Goal: Task Accomplishment & Management: Manage account settings

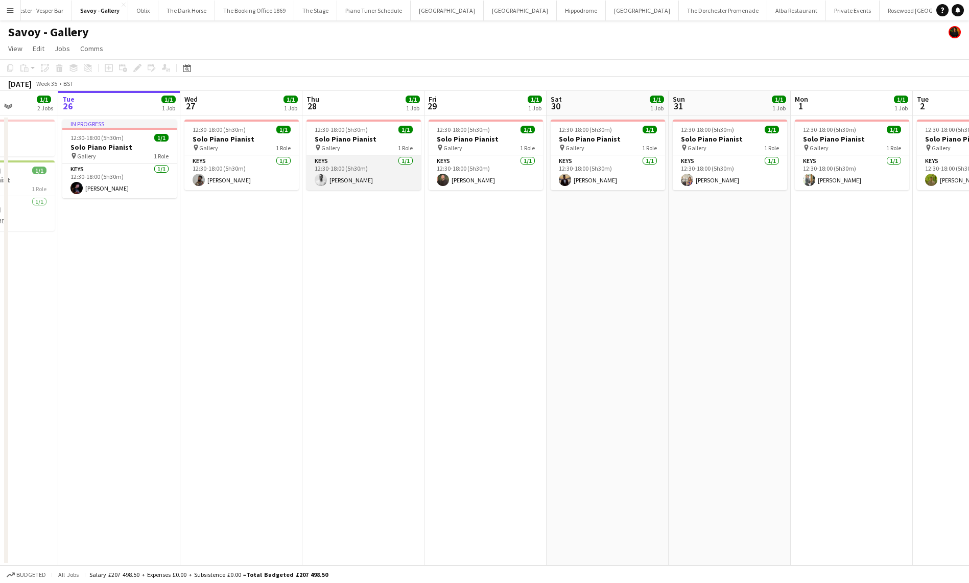
scroll to position [0, 353]
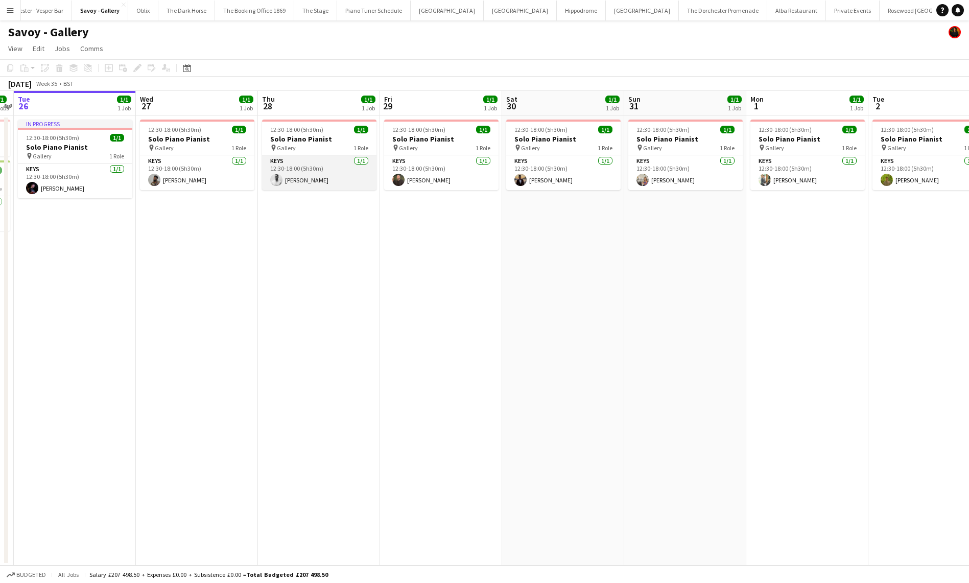
click at [273, 181] on app-user-avatar at bounding box center [276, 180] width 12 height 12
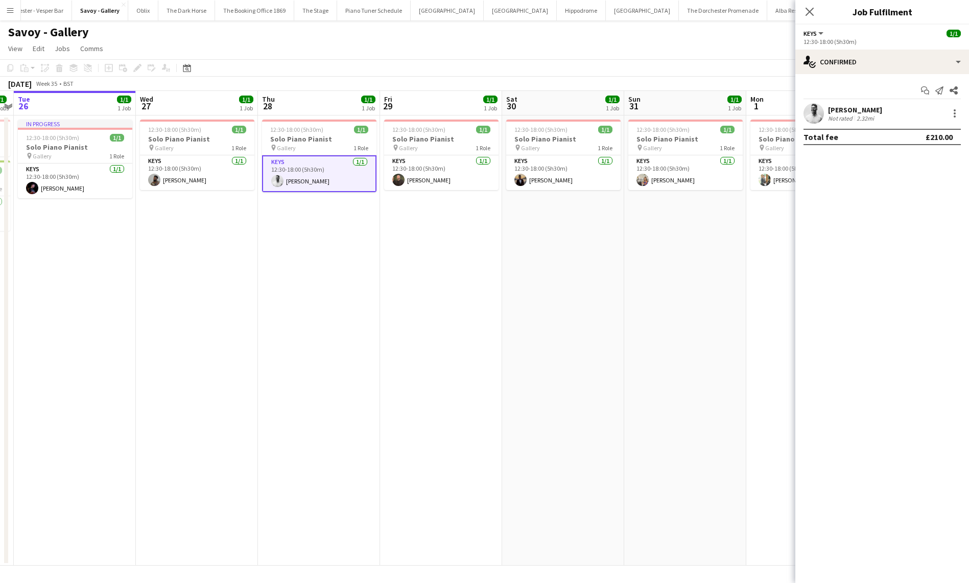
click at [817, 119] on app-user-avatar at bounding box center [814, 113] width 20 height 20
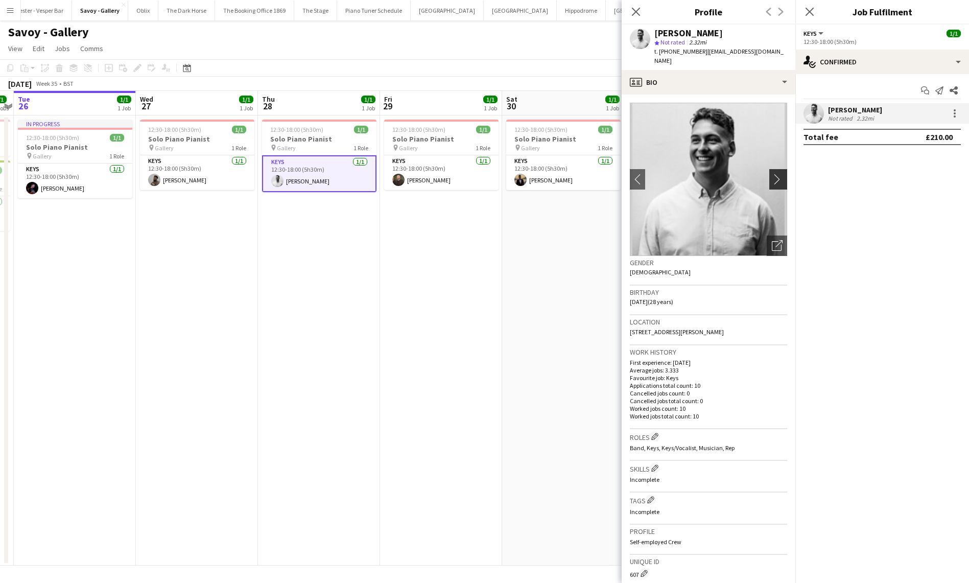
click at [785, 174] on app-icon "chevron-right" at bounding box center [780, 179] width 16 height 11
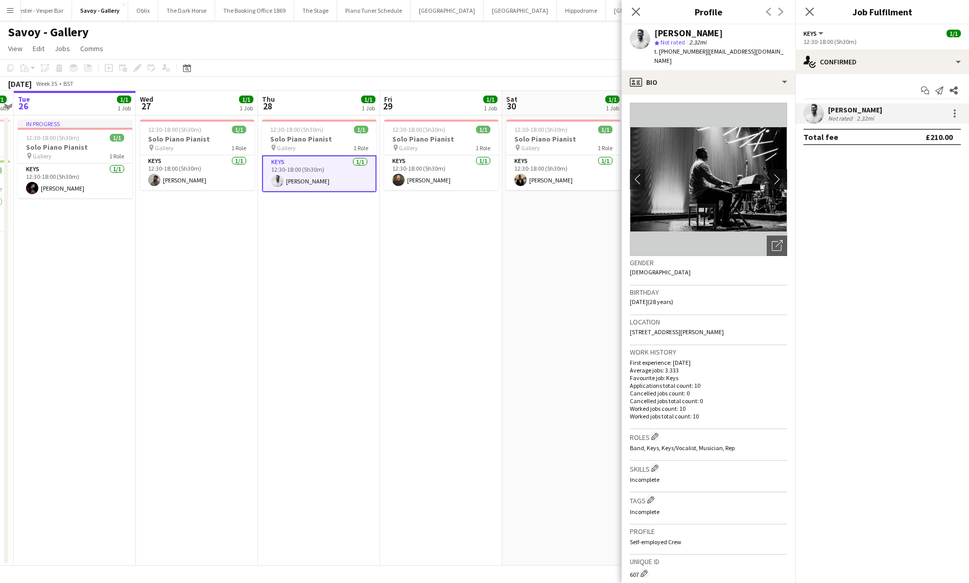
click at [781, 176] on button "chevron-right" at bounding box center [780, 179] width 20 height 20
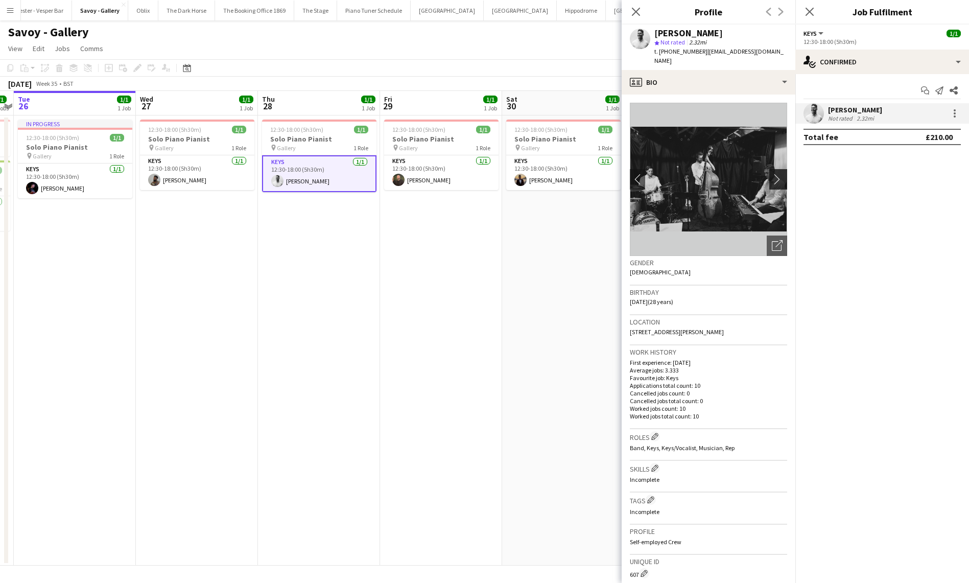
click at [780, 176] on button "chevron-right" at bounding box center [780, 179] width 20 height 20
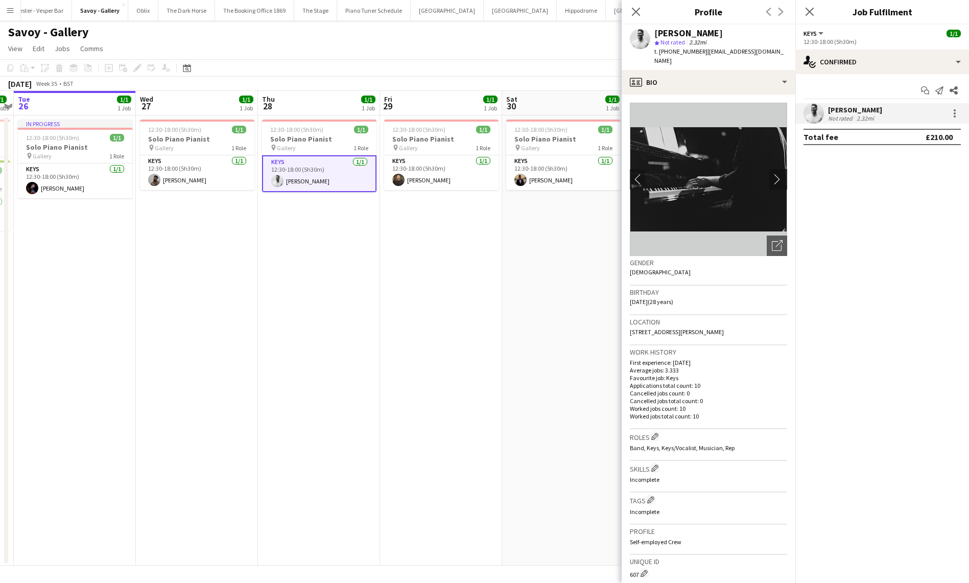
click at [780, 176] on button "chevron-right" at bounding box center [780, 179] width 20 height 20
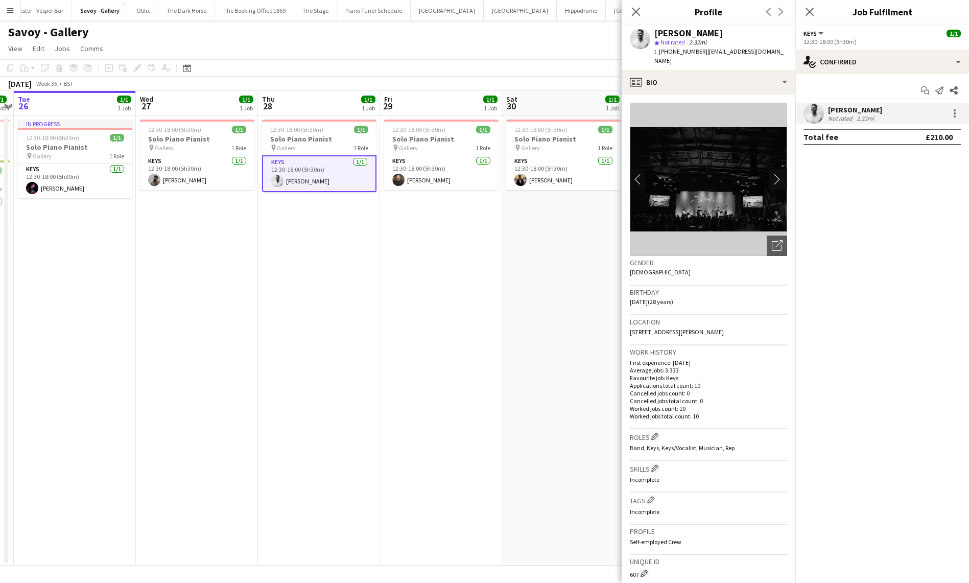
click at [780, 176] on button "chevron-right" at bounding box center [780, 179] width 20 height 20
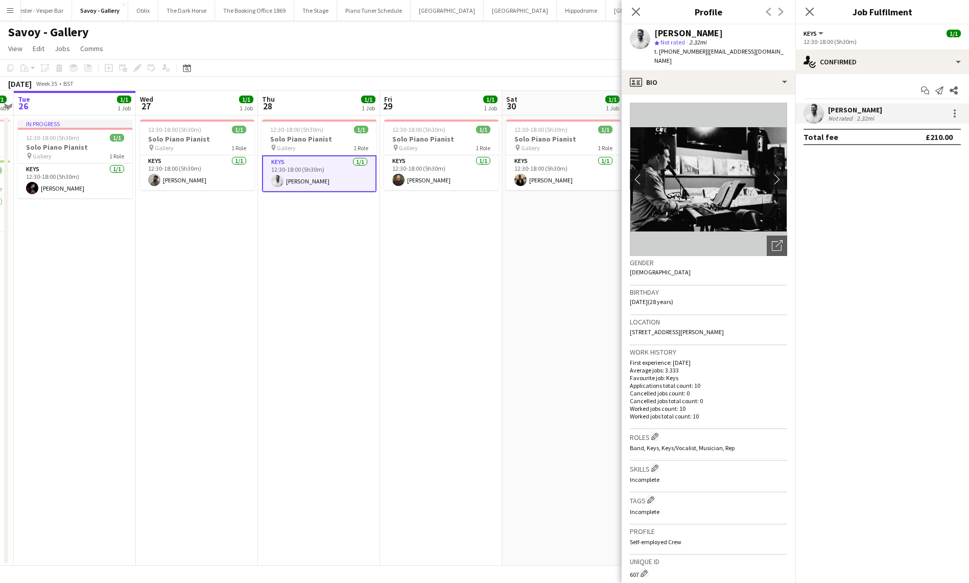
click at [780, 176] on button "chevron-right" at bounding box center [780, 179] width 20 height 20
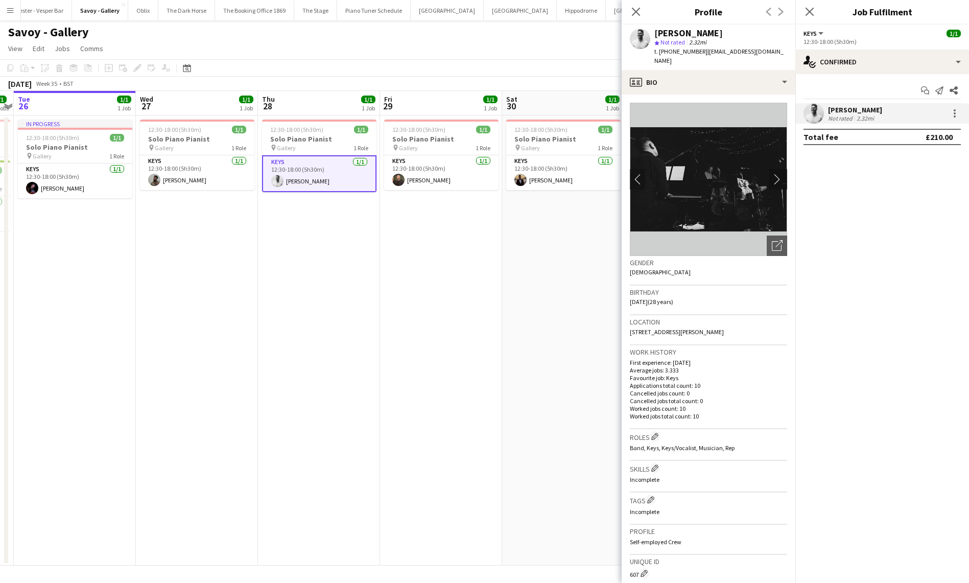
click at [780, 176] on button "chevron-right" at bounding box center [780, 179] width 20 height 20
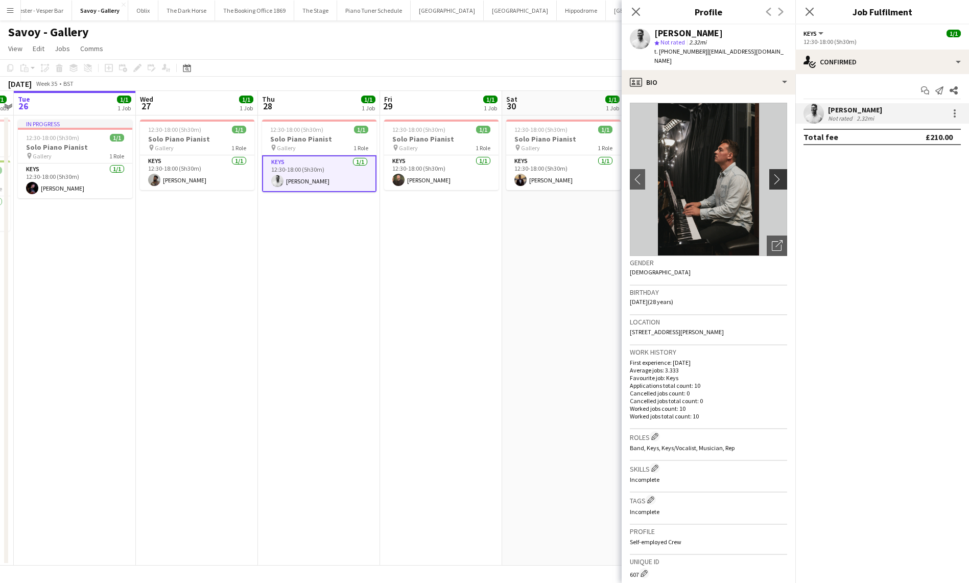
click at [780, 176] on button "chevron-right" at bounding box center [780, 179] width 20 height 20
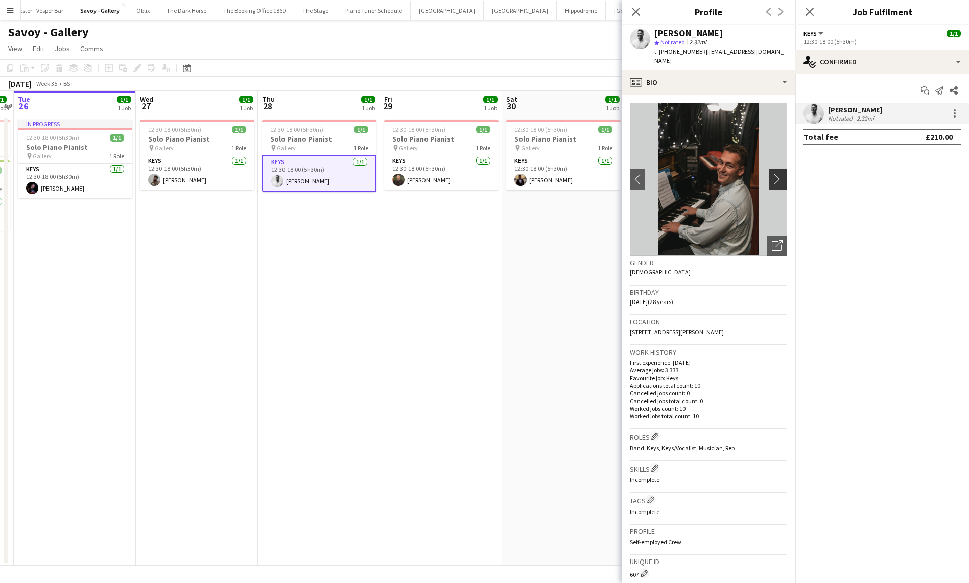
click at [780, 176] on button "chevron-right" at bounding box center [780, 179] width 20 height 20
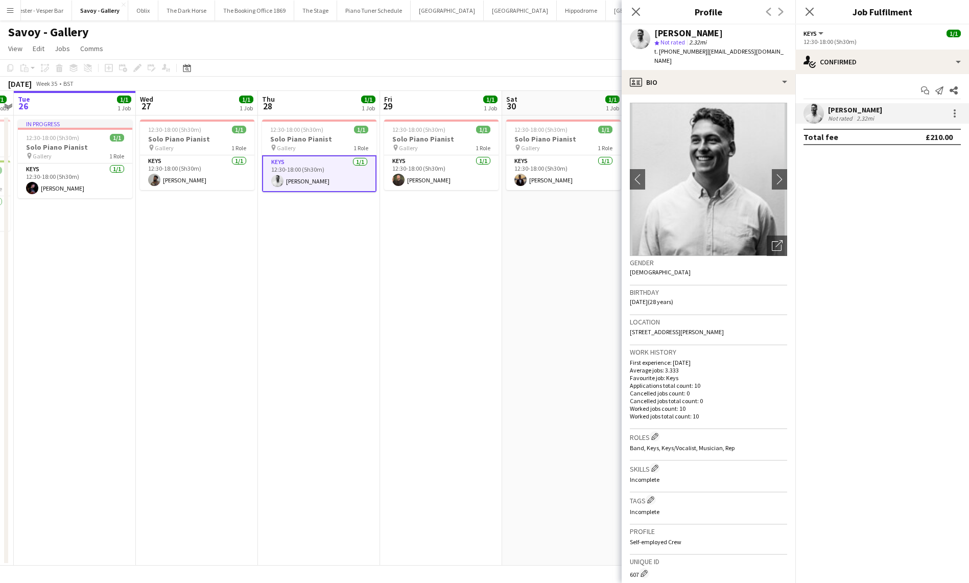
click at [512, 347] on app-date-cell "12:30-18:00 (5h30m) 1/1 Solo Piano Pianist pin Gallery 1 Role Keys [DATE] 12:30…" at bounding box center [563, 340] width 122 height 450
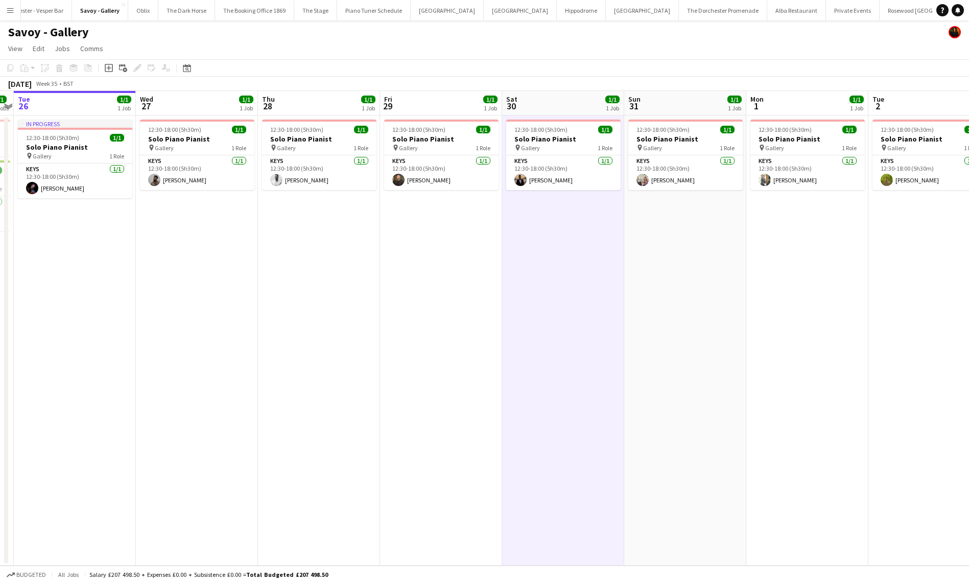
scroll to position [0, 384]
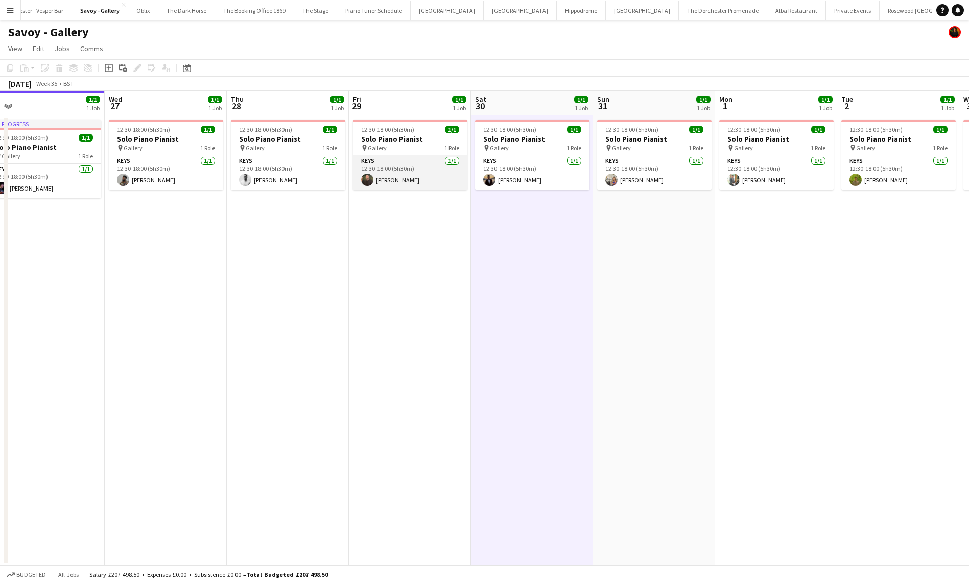
click at [376, 178] on app-card-role "Keys [DATE] 12:30-18:00 (5h30m) [PERSON_NAME]" at bounding box center [410, 172] width 114 height 35
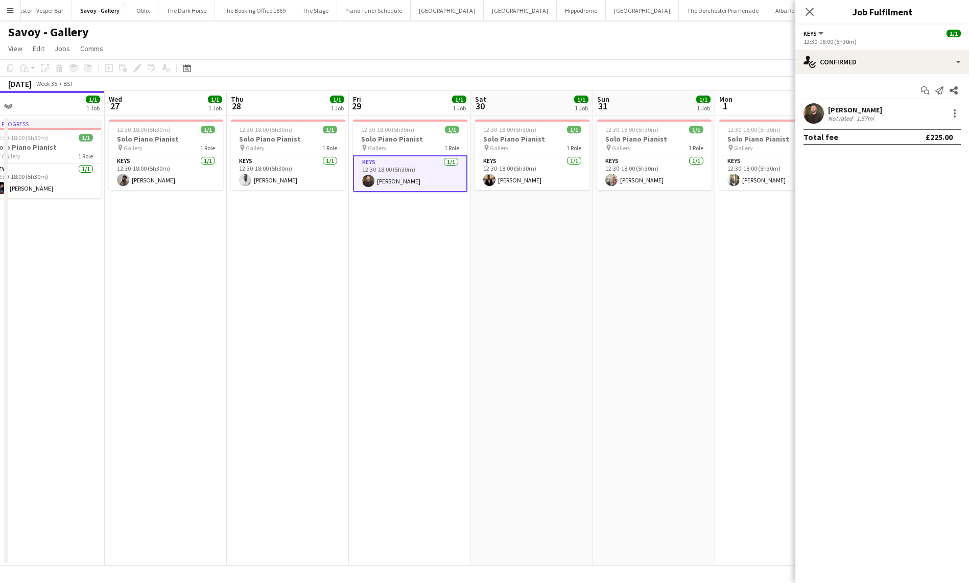
click at [541, 280] on app-date-cell "12:30-18:00 (5h30m) 1/1 Solo Piano Pianist pin Gallery 1 Role Keys [DATE] 12:30…" at bounding box center [532, 340] width 122 height 450
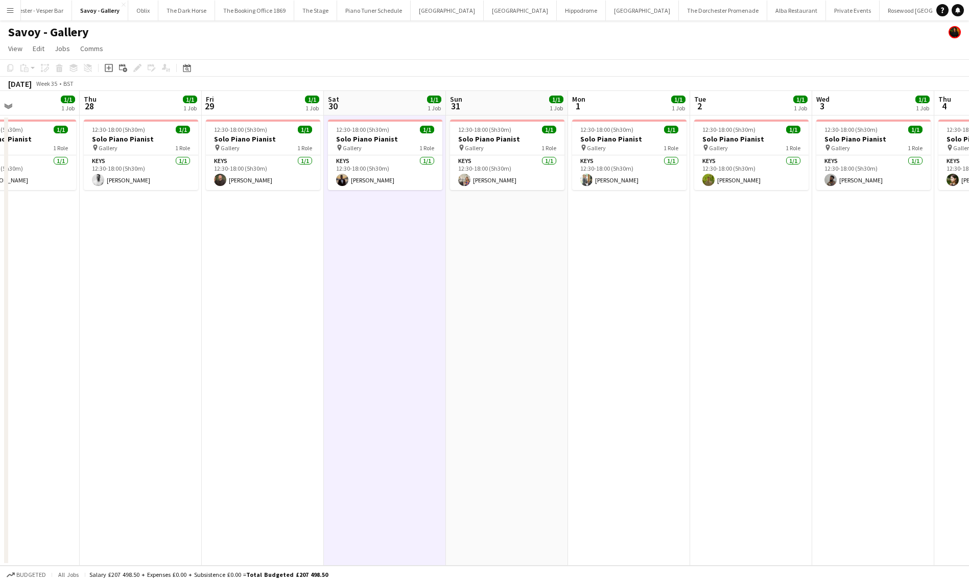
scroll to position [0, 410]
click at [335, 179] on app-user-avatar at bounding box center [341, 180] width 12 height 12
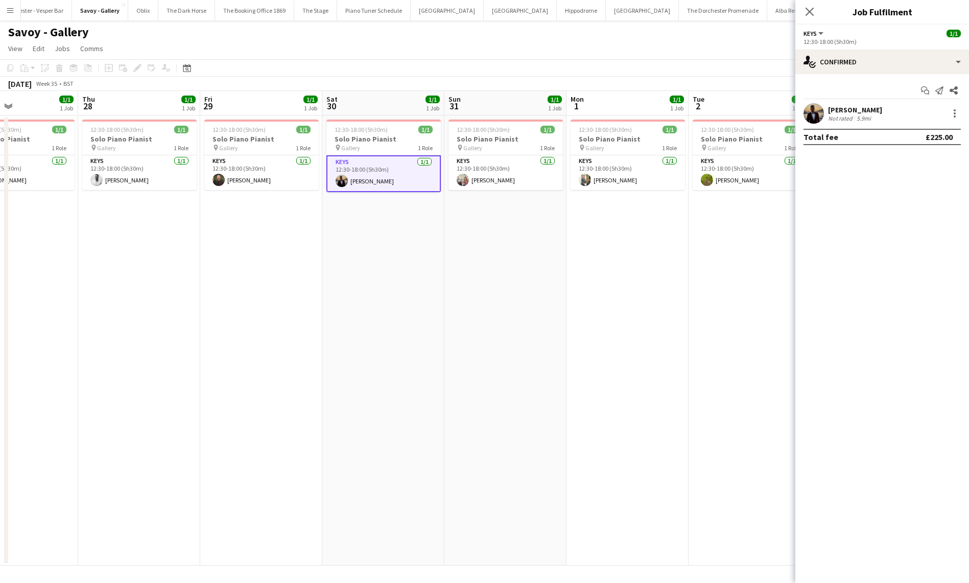
click at [472, 304] on app-date-cell "12:30-18:00 (5h30m) 1/1 Solo Piano Pianist pin Gallery 1 Role Keys [DATE] 12:30…" at bounding box center [506, 340] width 122 height 450
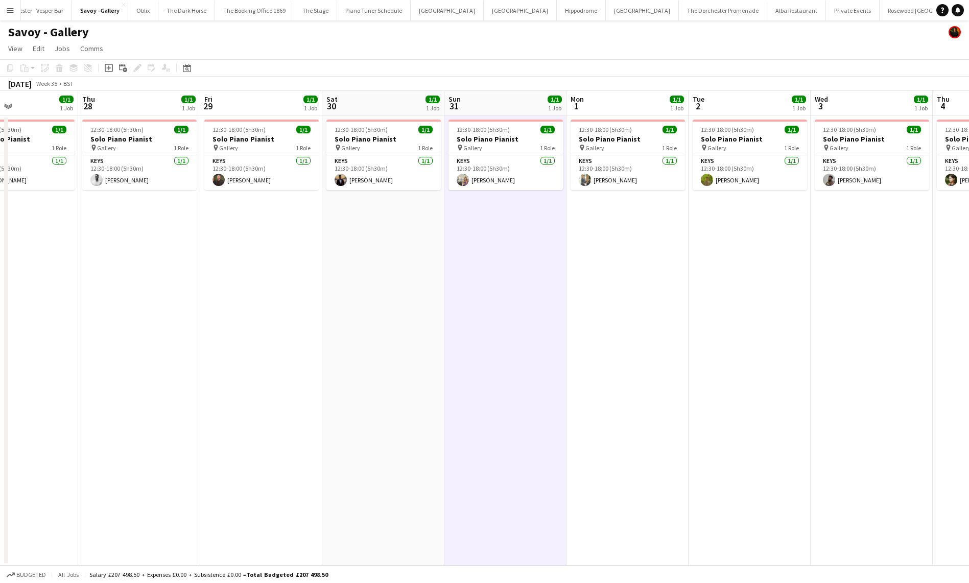
click at [280, 307] on app-date-cell "12:30-18:00 (5h30m) 1/1 Solo Piano Pianist pin Gallery 1 Role Keys [DATE] 12:30…" at bounding box center [261, 340] width 122 height 450
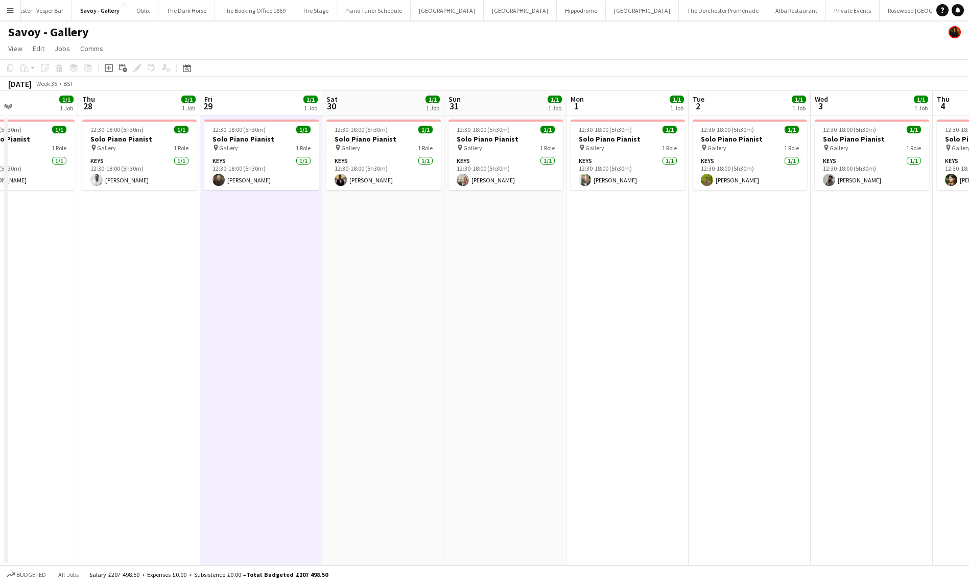
scroll to position [0, 275]
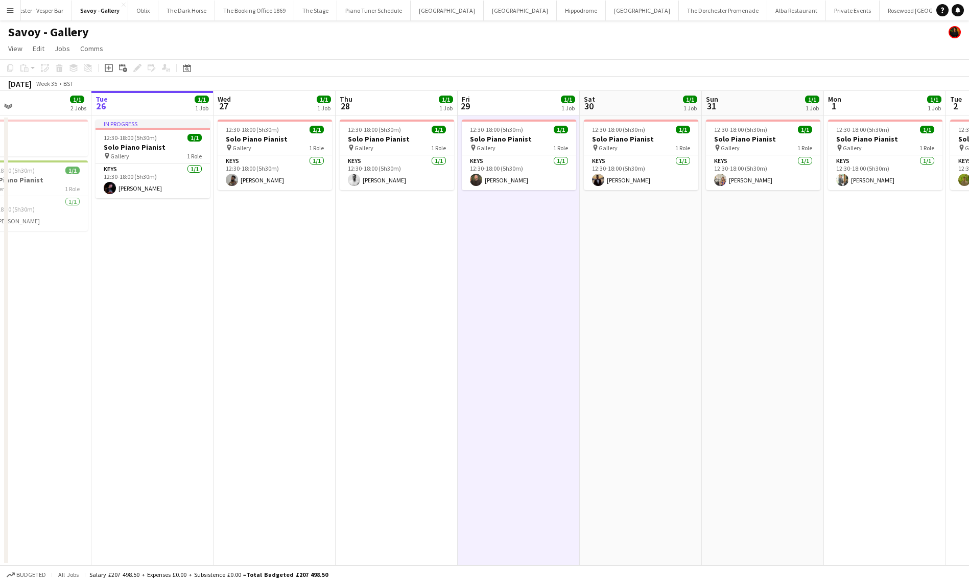
click at [310, 236] on app-date-cell "12:30-18:00 (5h30m) 1/1 Solo Piano Pianist pin Gallery 1 Role Keys [DATE] 12:30…" at bounding box center [275, 340] width 122 height 450
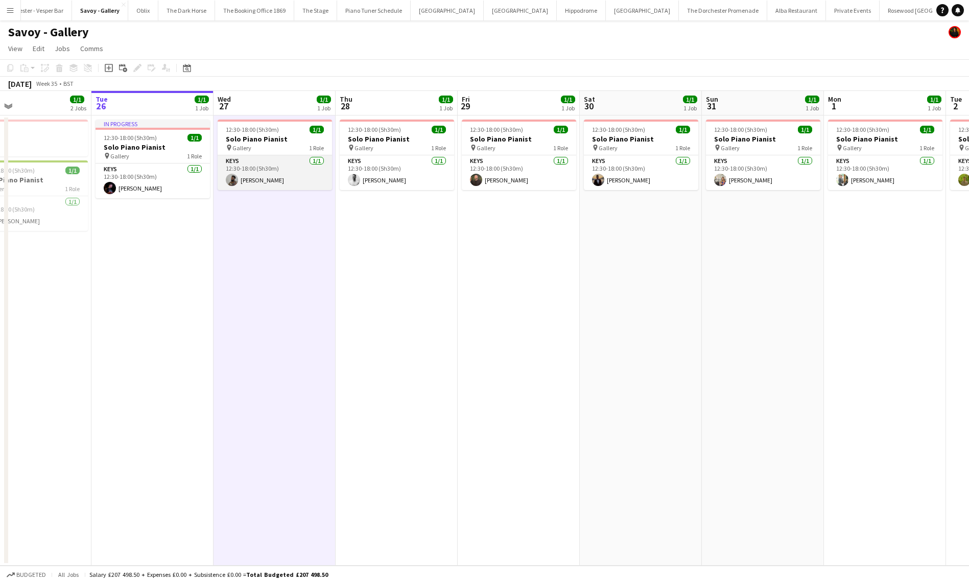
click at [246, 183] on app-card-role "Keys [DATE] 12:30-18:00 (5h30m) [PERSON_NAME]" at bounding box center [275, 172] width 114 height 35
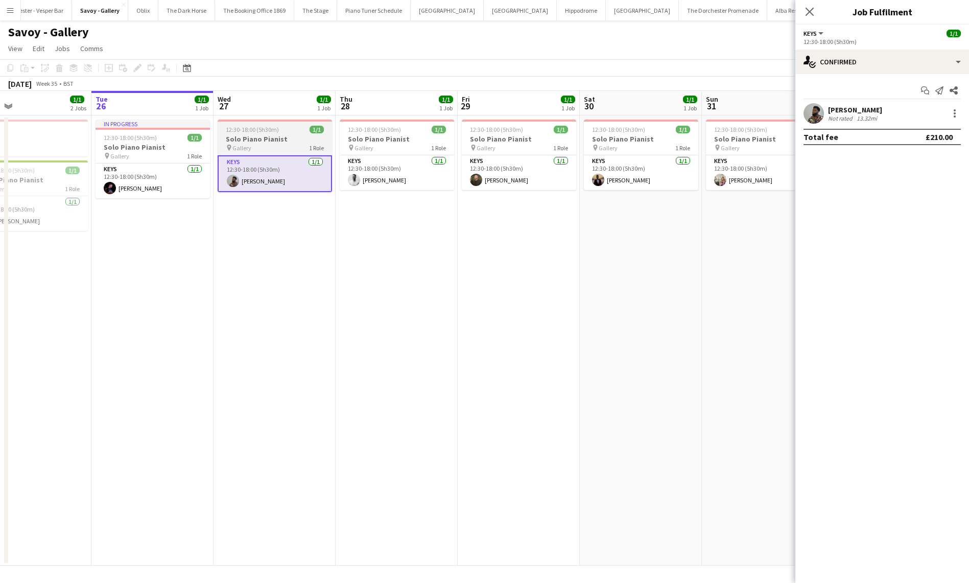
click at [311, 145] on span "1 Role" at bounding box center [316, 148] width 15 height 8
click at [336, 358] on app-date-cell "12:30-18:00 (5h30m) 1/1 Solo Piano Pianist pin Gallery 1 Role Keys [DATE] 12:30…" at bounding box center [397, 340] width 122 height 450
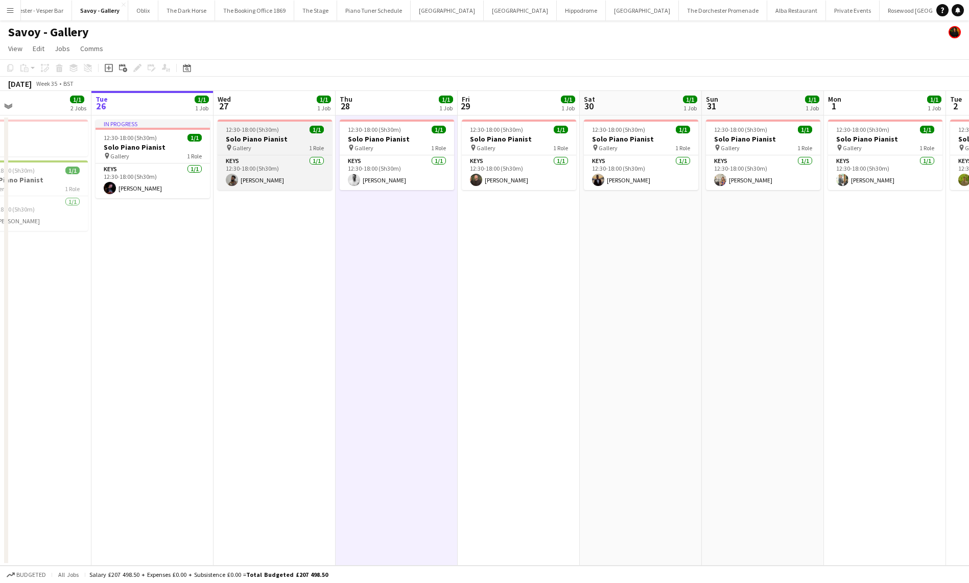
click at [278, 144] on div "pin Gallery 1 Role" at bounding box center [275, 148] width 114 height 8
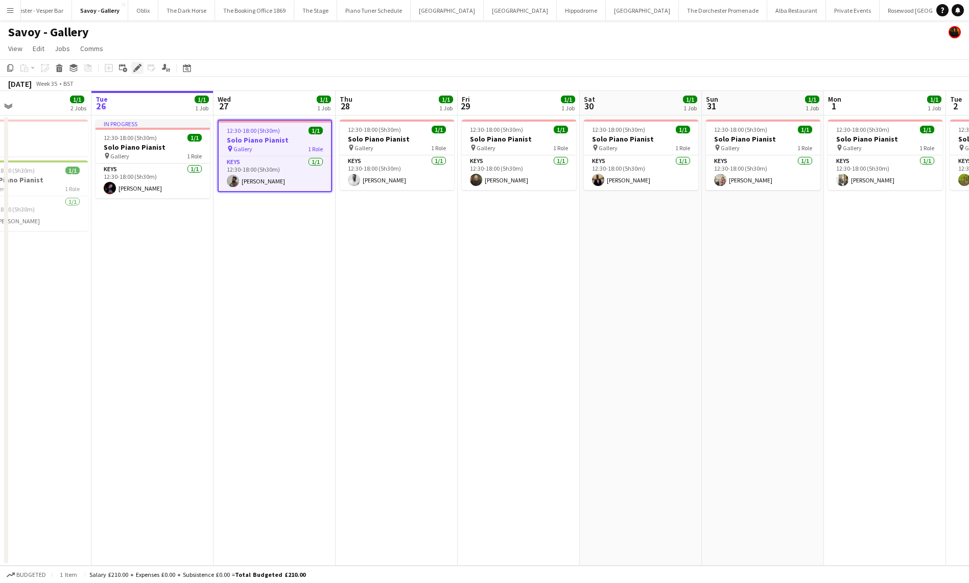
click at [135, 66] on icon "Edit" at bounding box center [137, 68] width 8 height 8
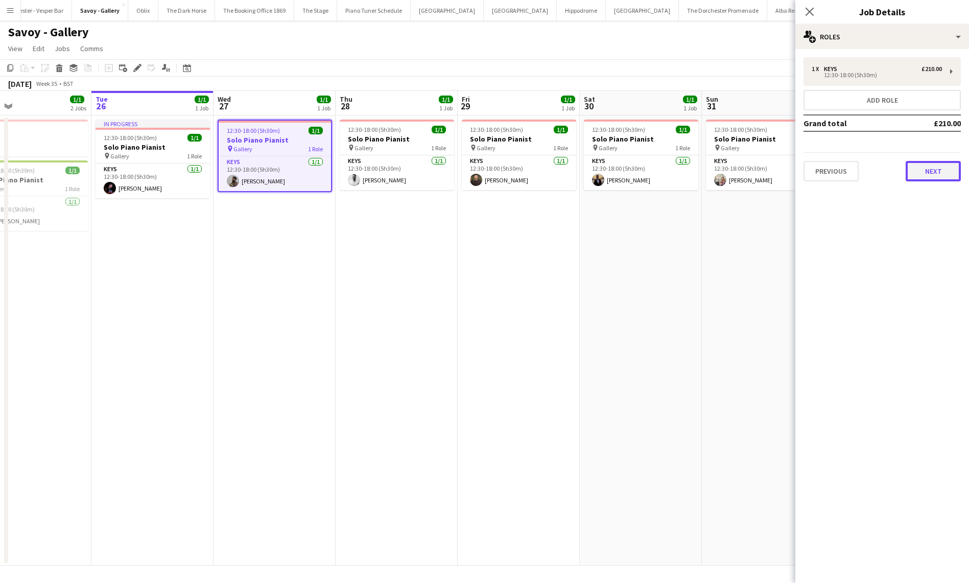
click at [937, 169] on button "Next" at bounding box center [933, 171] width 55 height 20
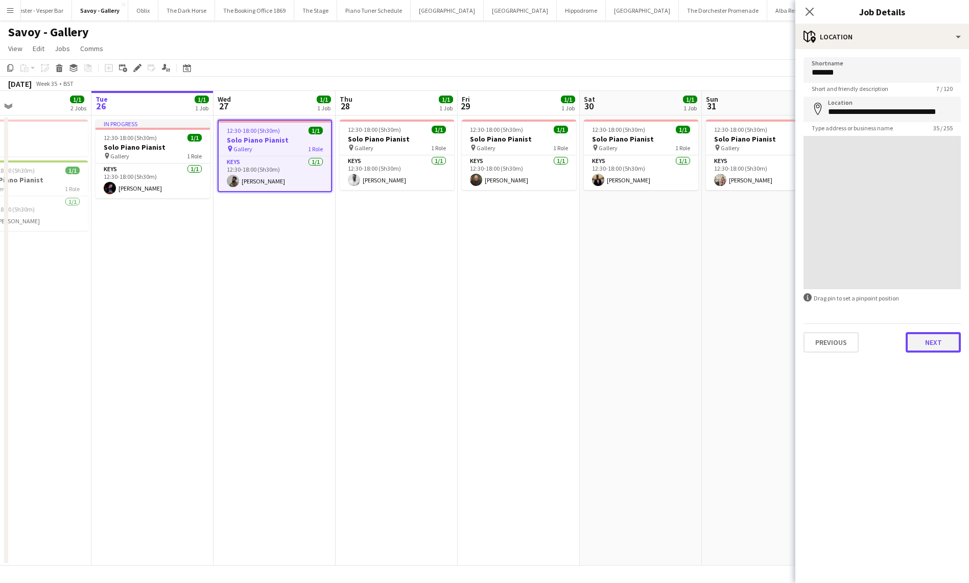
click at [948, 342] on button "Next" at bounding box center [933, 342] width 55 height 20
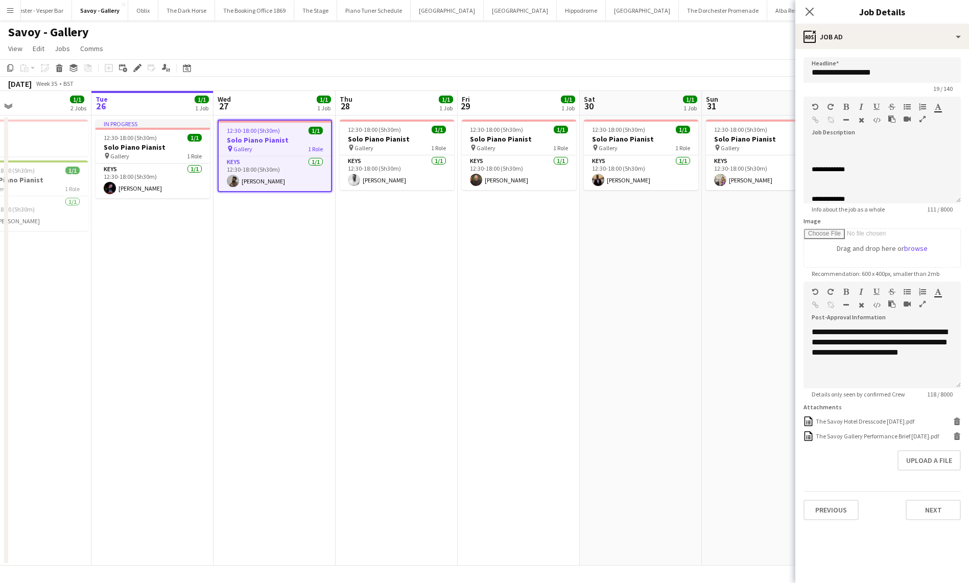
scroll to position [133, 0]
click at [742, 256] on app-date-cell "12:30-18:00 (5h30m) 1/1 Solo Piano Pianist pin Gallery 1 Role Keys [DATE] 12:30…" at bounding box center [763, 340] width 122 height 450
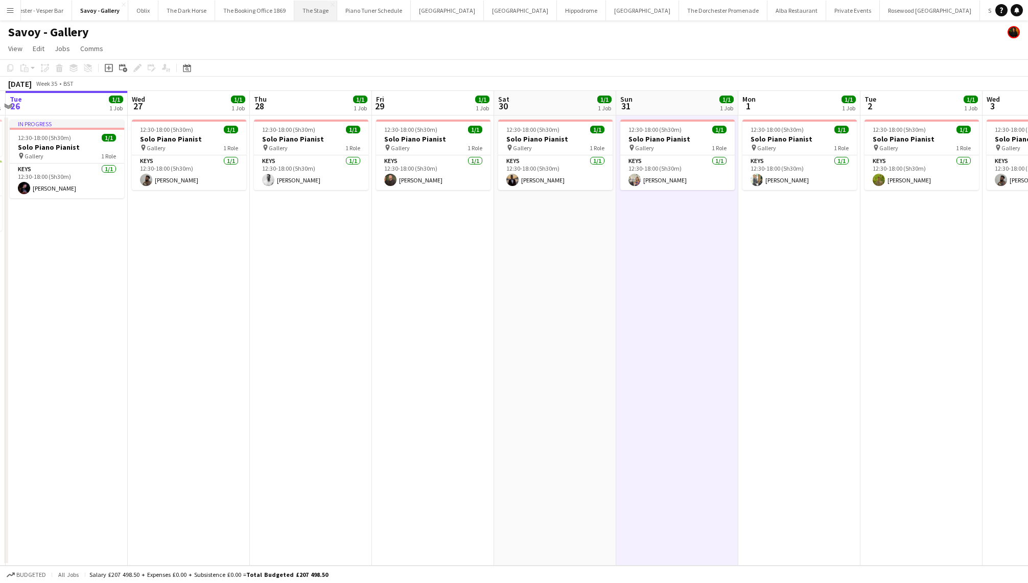
scroll to position [0, 9]
click at [169, 10] on button "Oblix Close" at bounding box center [171, 11] width 30 height 20
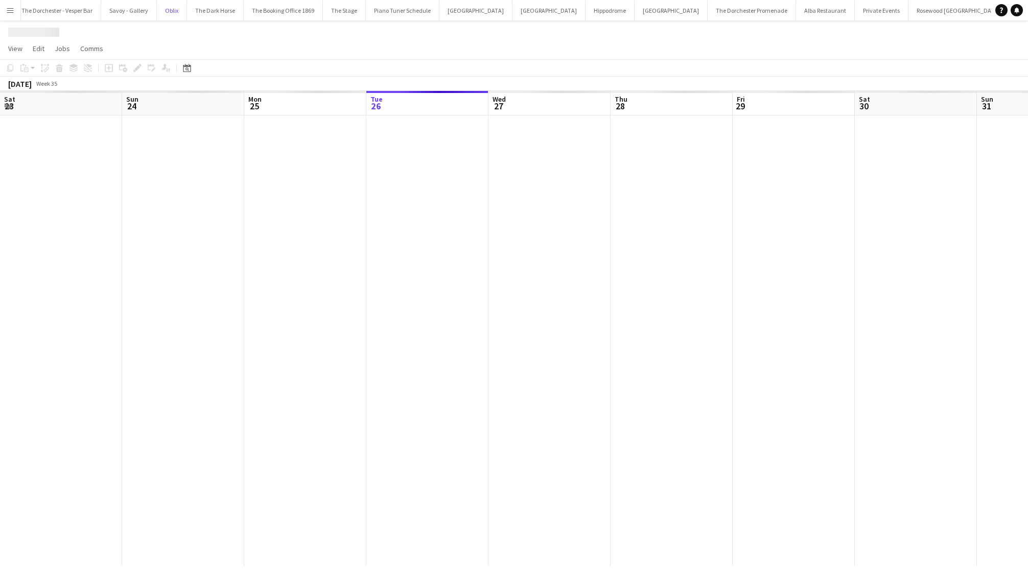
scroll to position [0, 244]
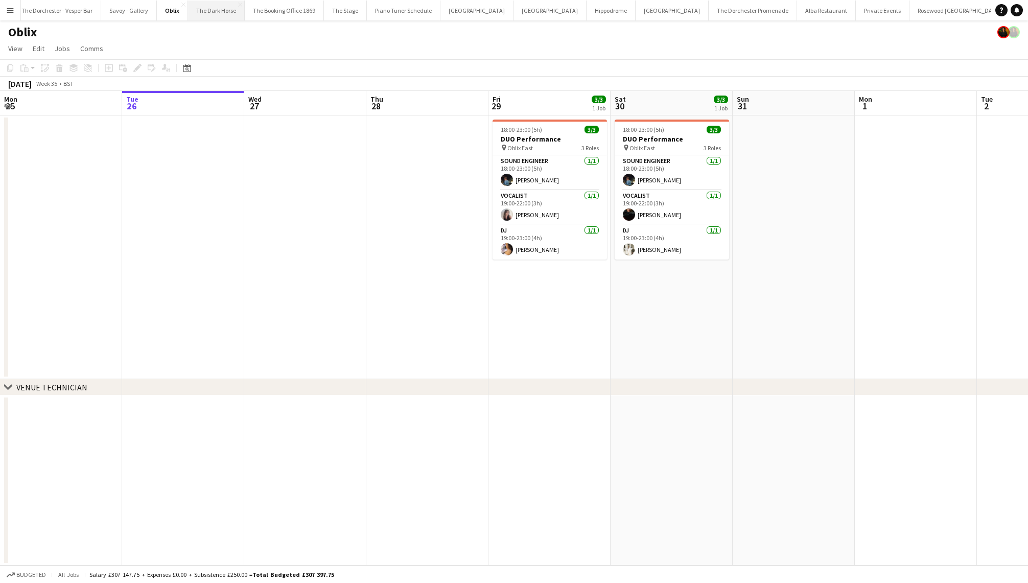
click at [207, 13] on button "The Dark Horse Close" at bounding box center [216, 11] width 57 height 20
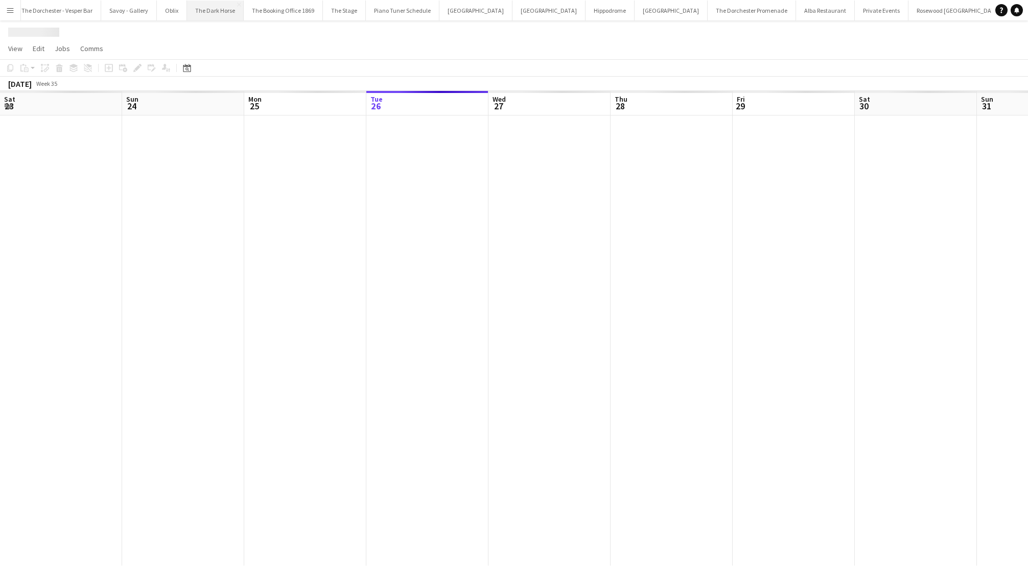
scroll to position [0, 244]
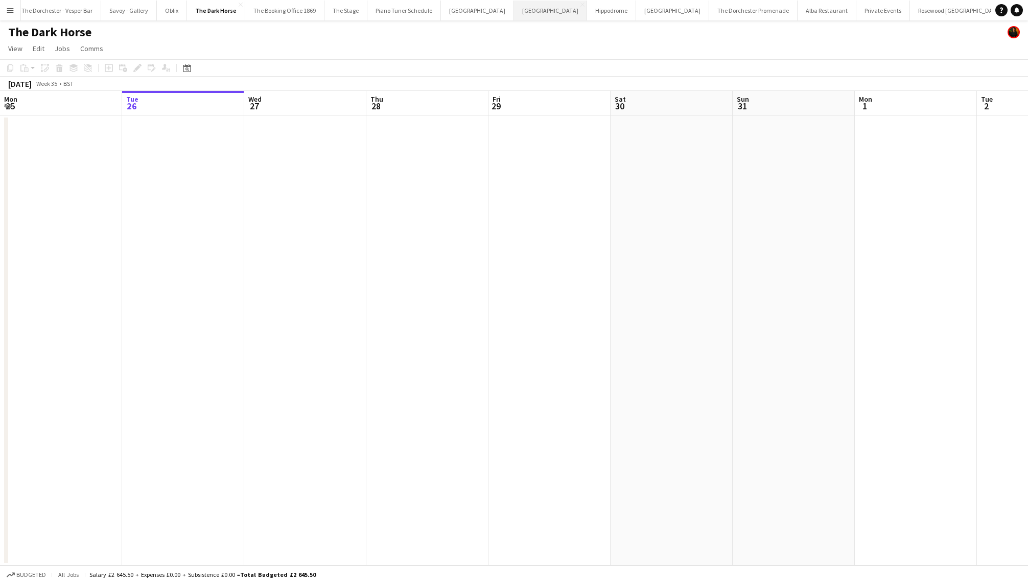
click at [520, 3] on button "[GEOGRAPHIC_DATA] Close" at bounding box center [550, 11] width 73 height 20
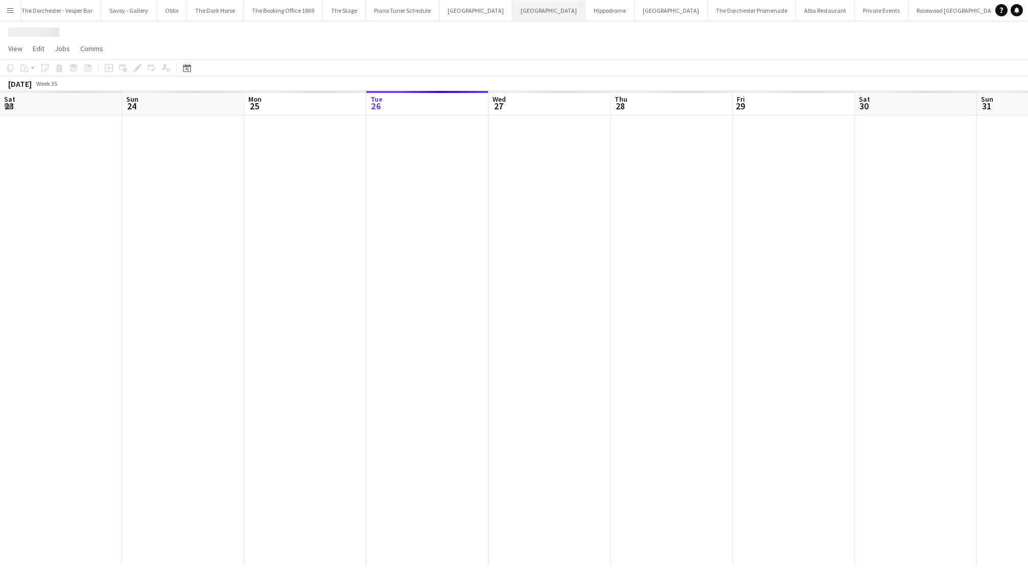
scroll to position [0, 244]
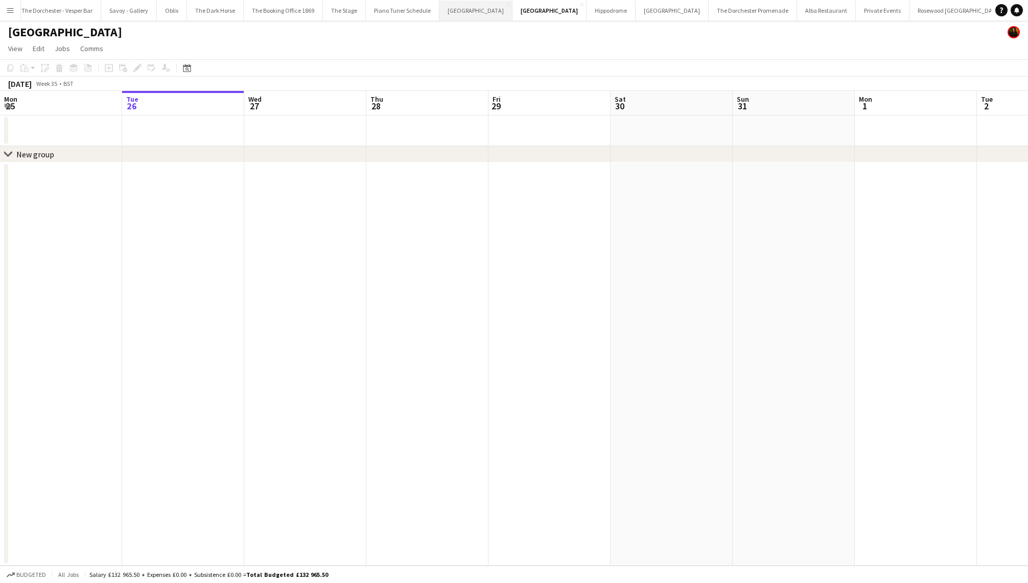
click at [459, 9] on button "Bicester village Close" at bounding box center [475, 11] width 73 height 20
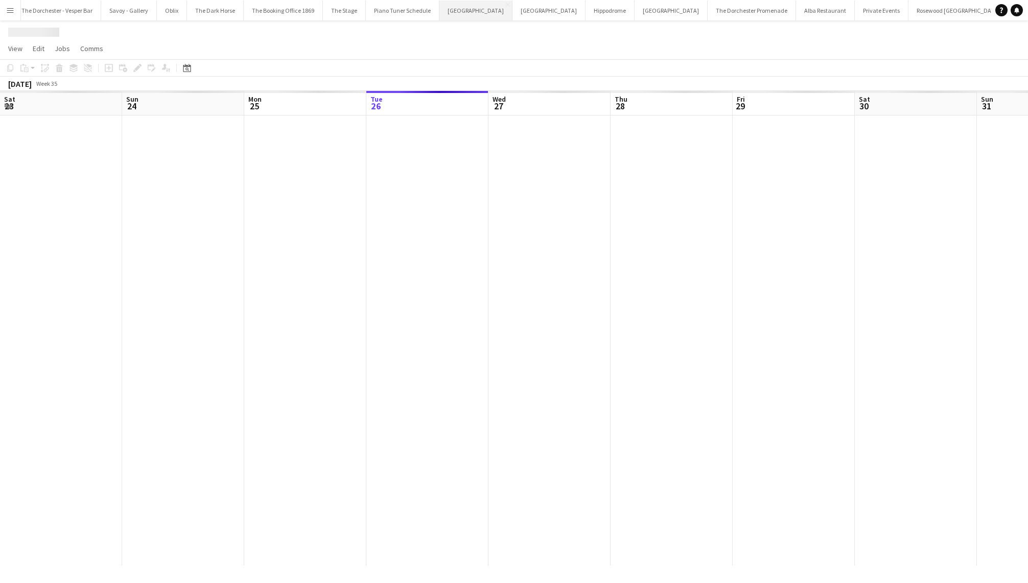
scroll to position [0, 244]
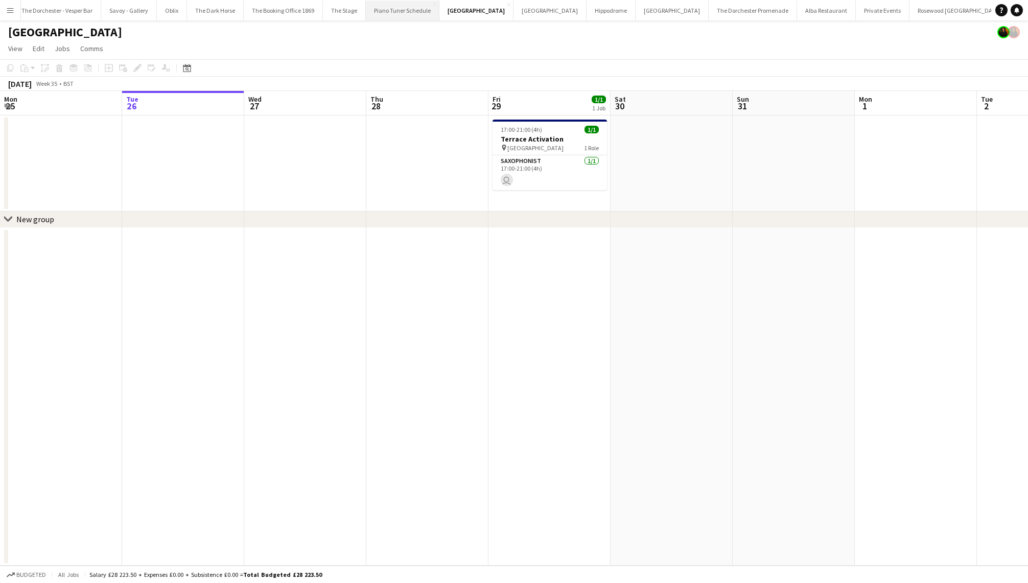
click at [388, 12] on button "Piano Tuner Schedule Close" at bounding box center [403, 11] width 74 height 20
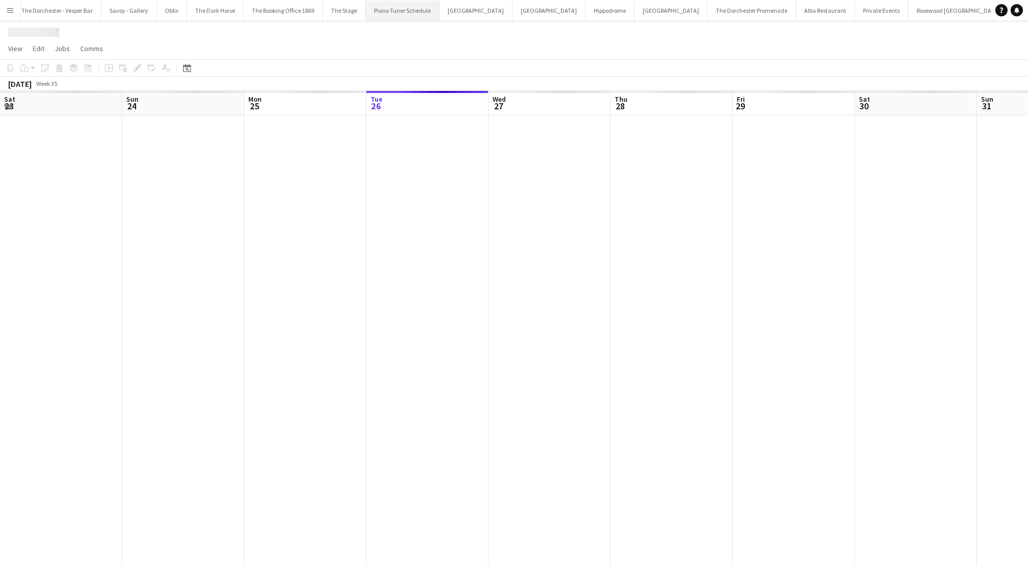
scroll to position [0, 244]
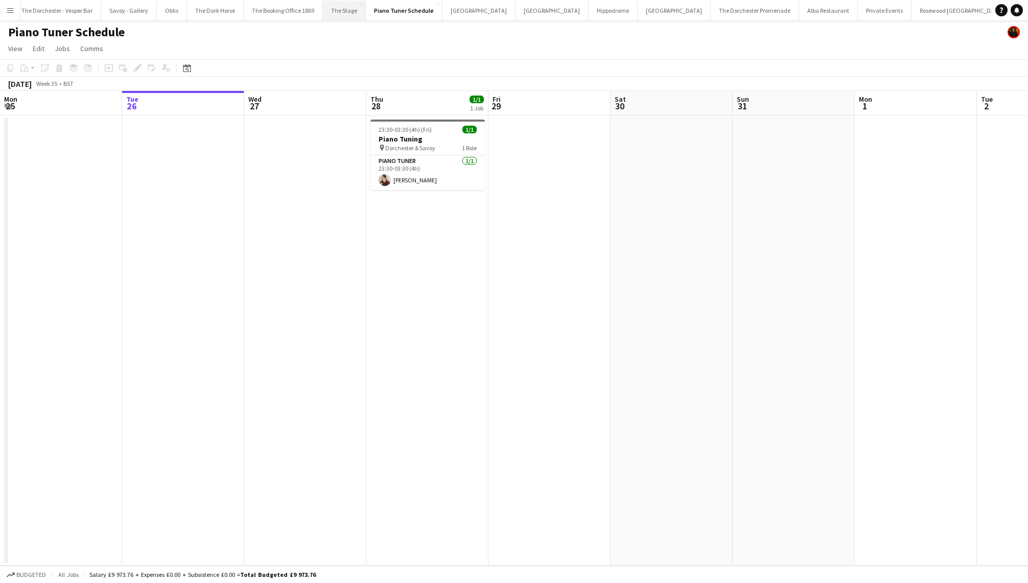
click at [331, 12] on button "The Stage Close" at bounding box center [344, 11] width 43 height 20
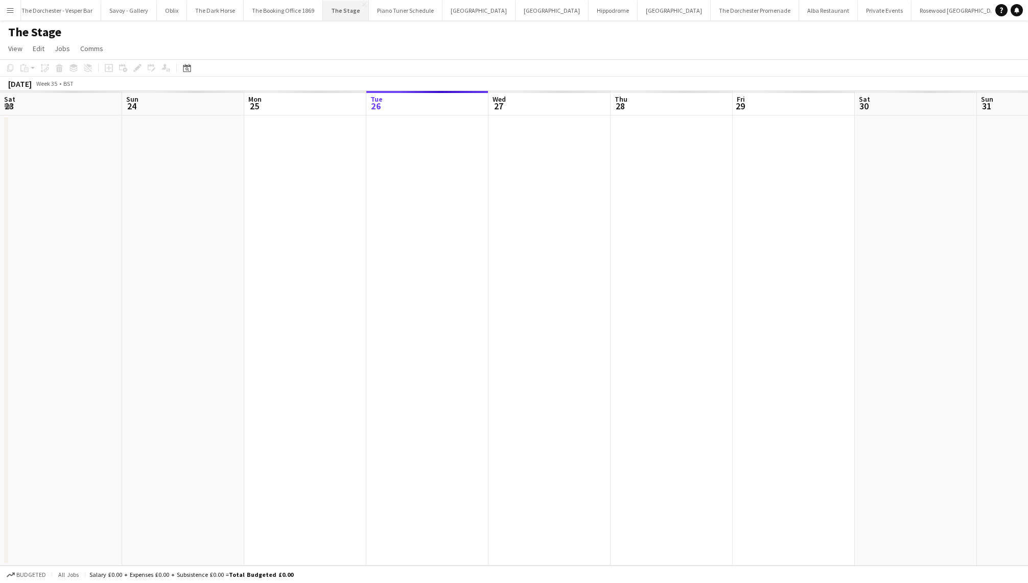
scroll to position [0, 244]
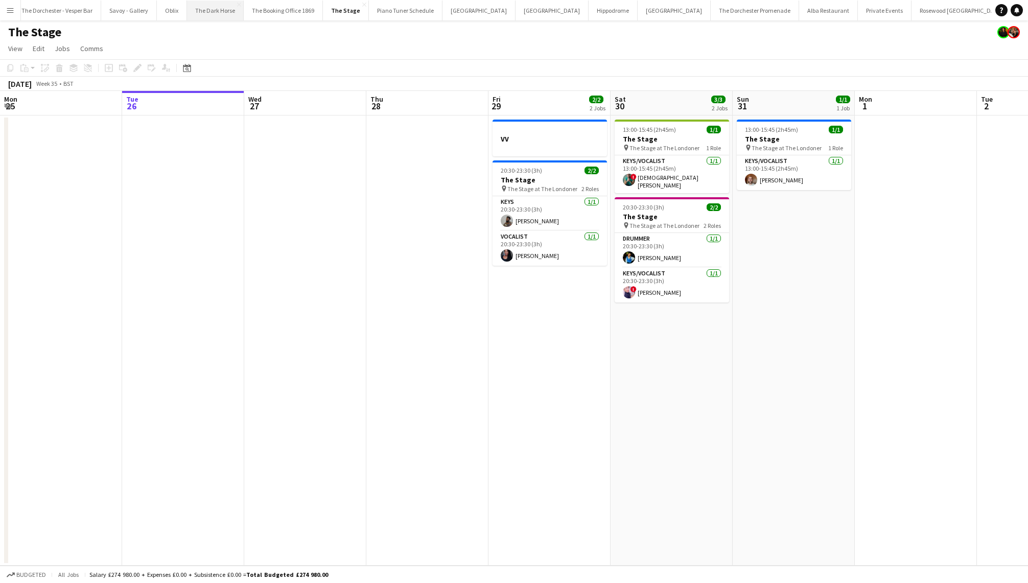
click at [199, 10] on button "The Dark Horse Close" at bounding box center [215, 11] width 57 height 20
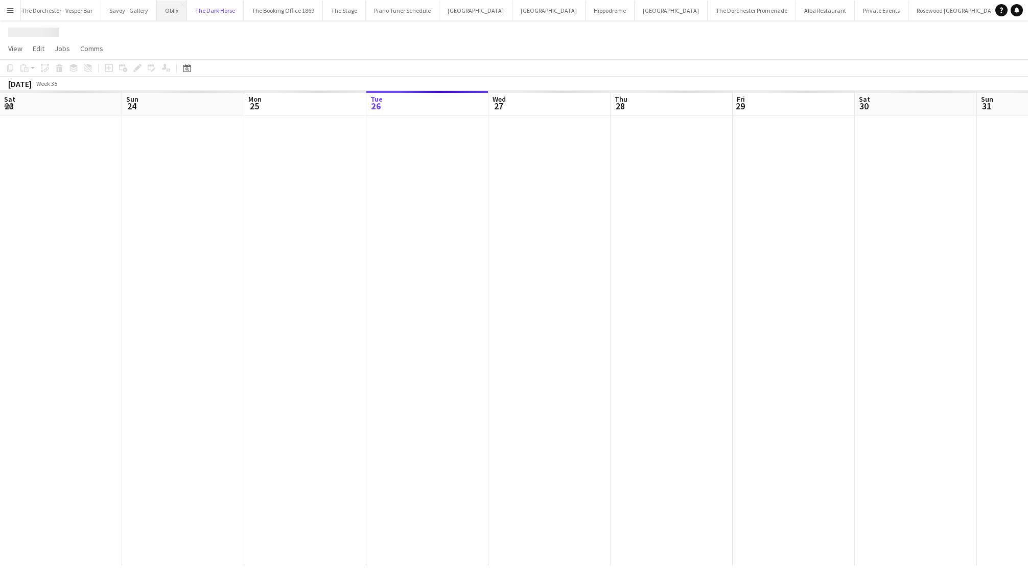
scroll to position [0, 244]
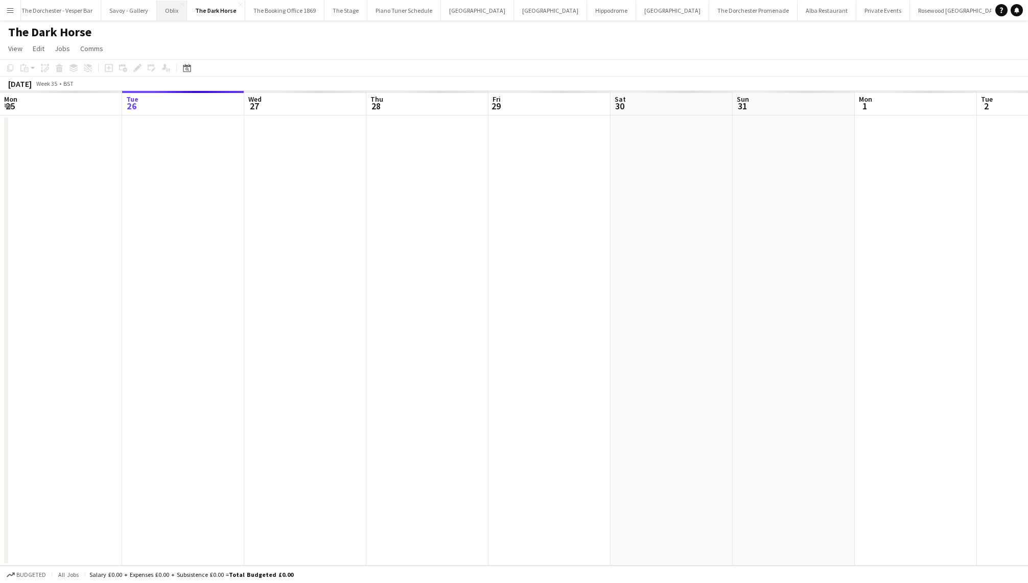
click at [170, 10] on button "Oblix Close" at bounding box center [172, 11] width 30 height 20
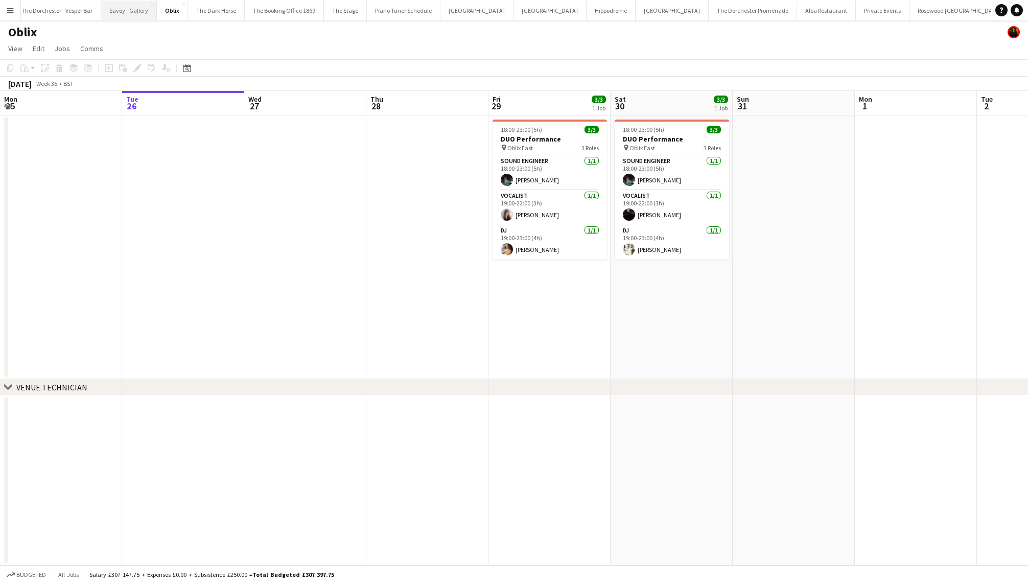
click at [128, 7] on button "Savoy - Gallery Close" at bounding box center [129, 11] width 56 height 20
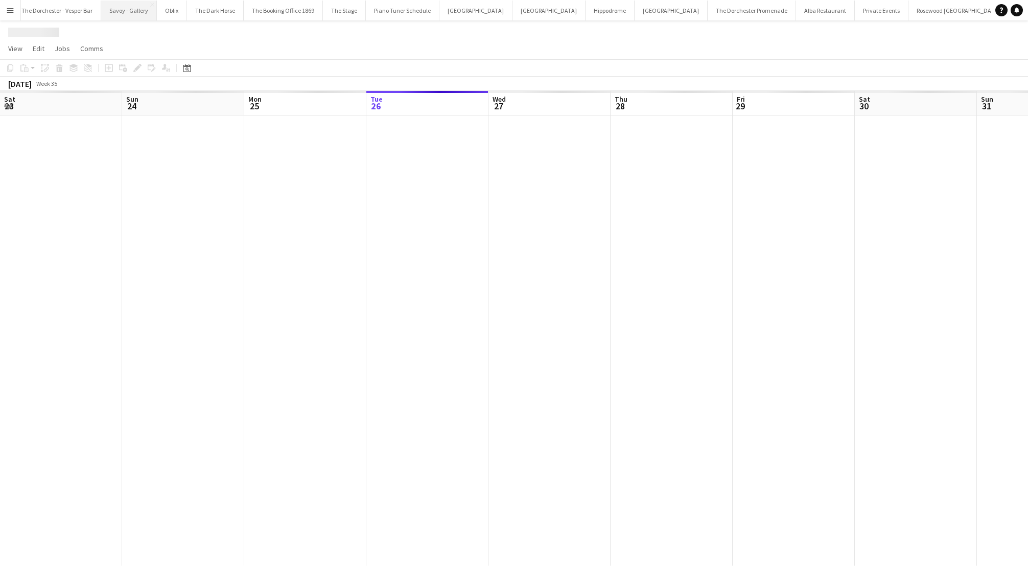
scroll to position [0, 244]
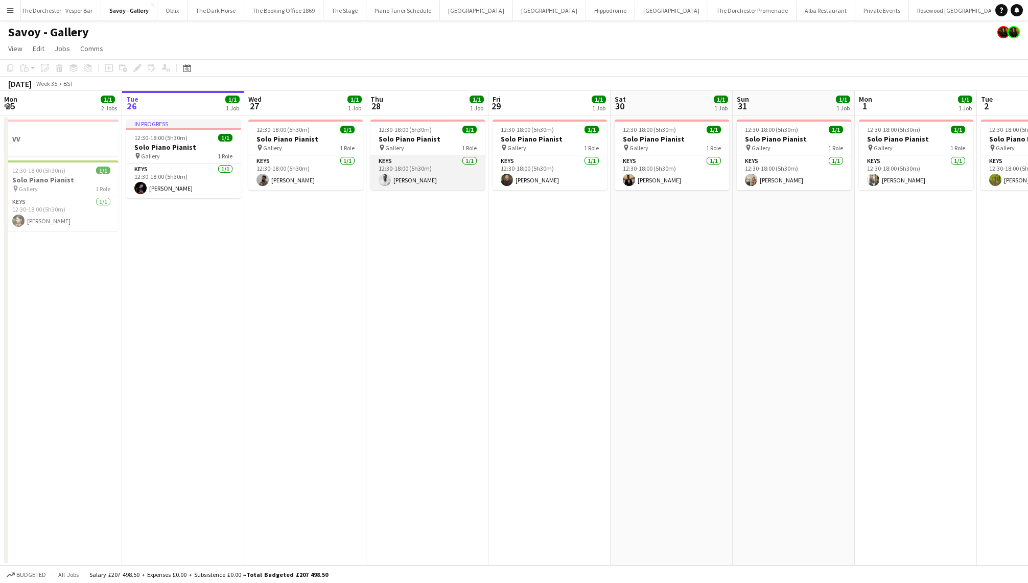
click at [387, 171] on app-card-role "Keys [DATE] 12:30-18:00 (5h30m) [PERSON_NAME]" at bounding box center [427, 172] width 114 height 35
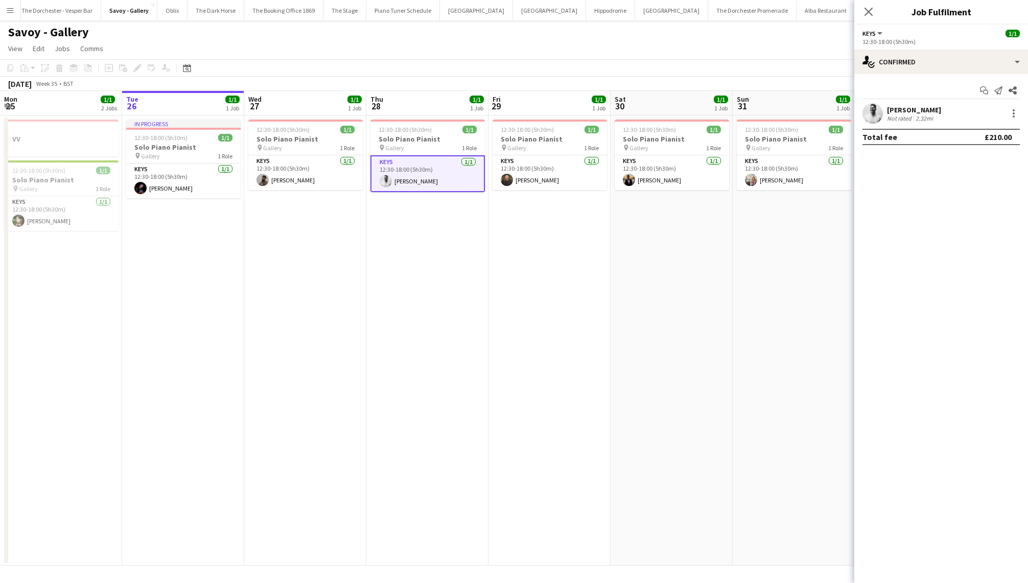
click at [573, 232] on app-date-cell "12:30-18:00 (5h30m) 1/1 Solo Piano Pianist pin Gallery 1 Role Keys [DATE] 12:30…" at bounding box center [550, 340] width 122 height 450
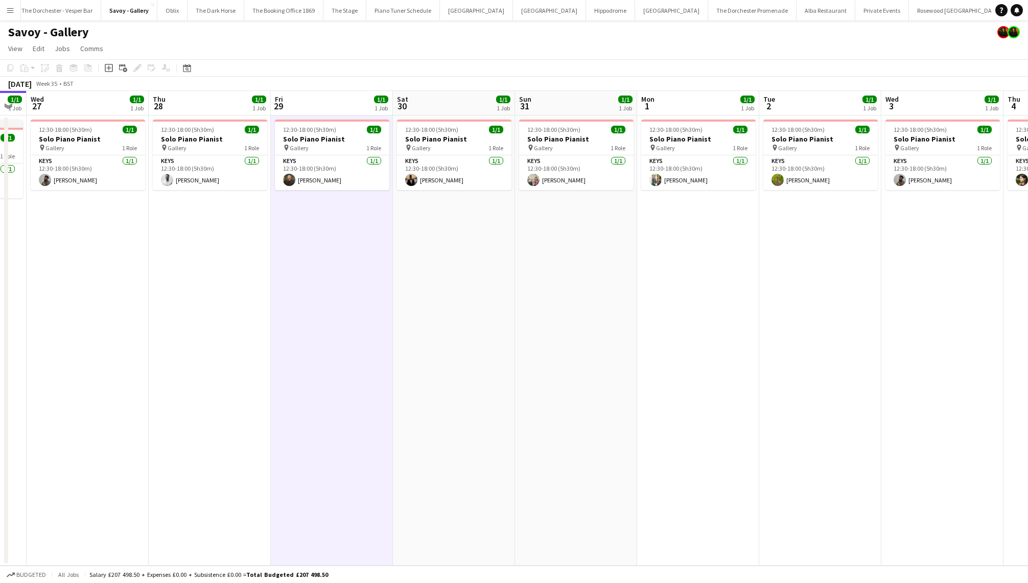
scroll to position [0, 339]
click at [291, 241] on app-date-cell "12:30-18:00 (5h30m) 1/1 Solo Piano Pianist pin Gallery 1 Role Keys [DATE] 12:30…" at bounding box center [333, 340] width 122 height 450
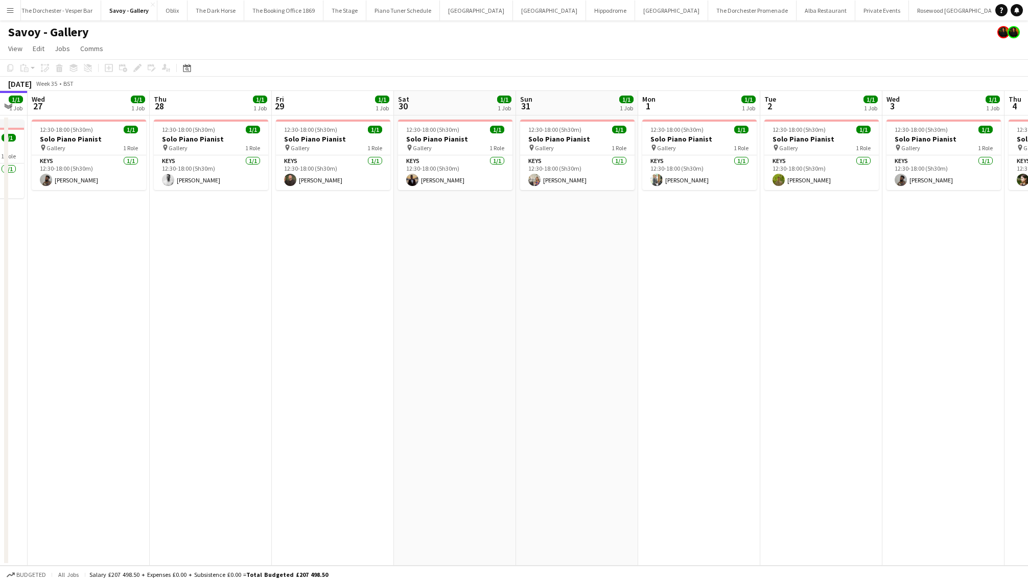
click at [548, 265] on app-date-cell "12:30-18:00 (5h30m) 1/1 Solo Piano Pianist pin Gallery 1 Role Keys [DATE] 12:30…" at bounding box center [577, 340] width 122 height 450
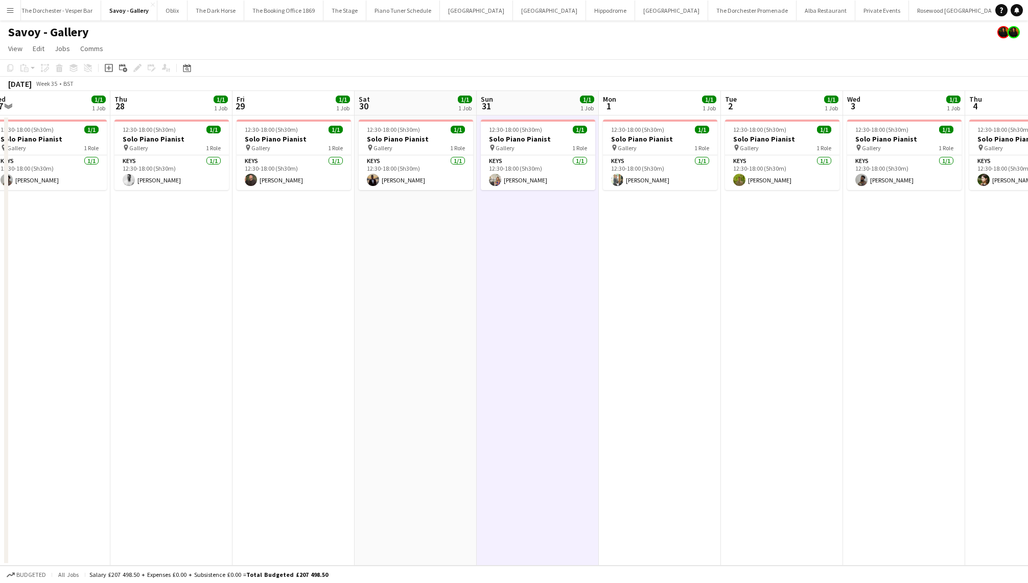
scroll to position [0, 419]
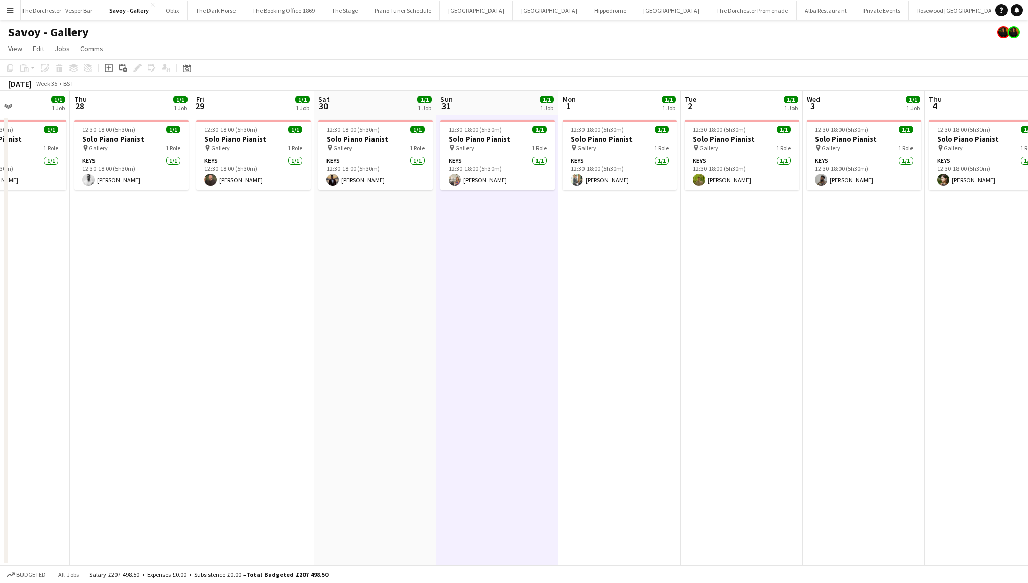
click at [624, 258] on app-date-cell "12:30-18:00 (5h30m) 1/1 Solo Piano Pianist pin Gallery 1 Role Keys [DATE] 12:30…" at bounding box center [620, 340] width 122 height 450
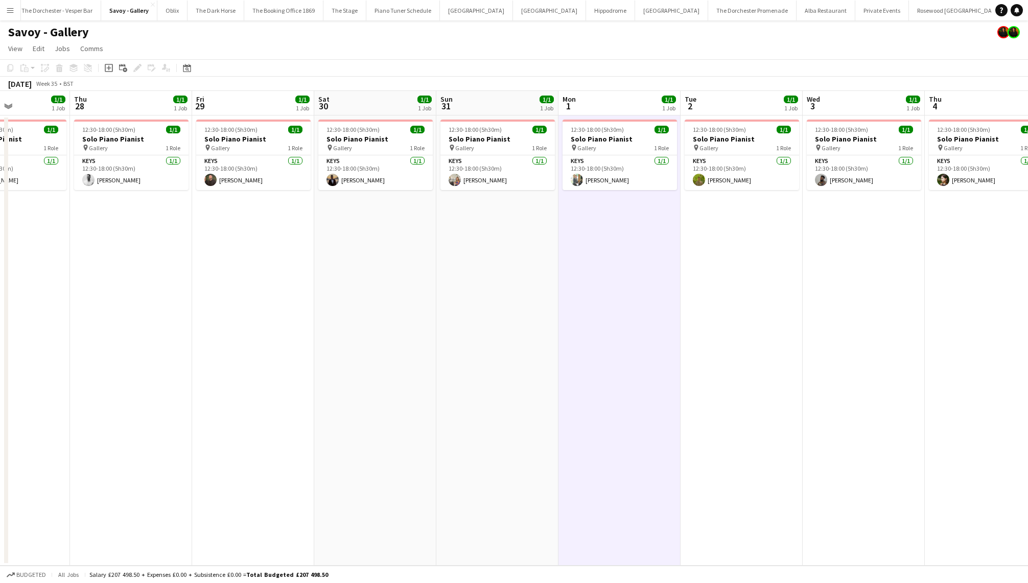
scroll to position [0, 419]
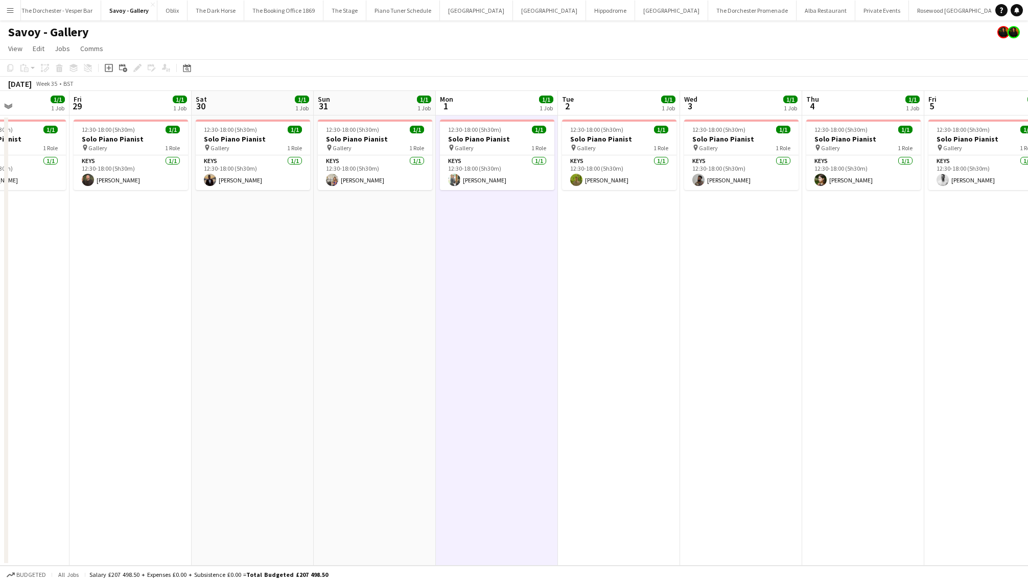
click at [624, 258] on app-date-cell "12:30-18:00 (5h30m) 1/1 Solo Piano Pianist pin Gallery 1 Role Keys [DATE] 12:30…" at bounding box center [619, 340] width 122 height 450
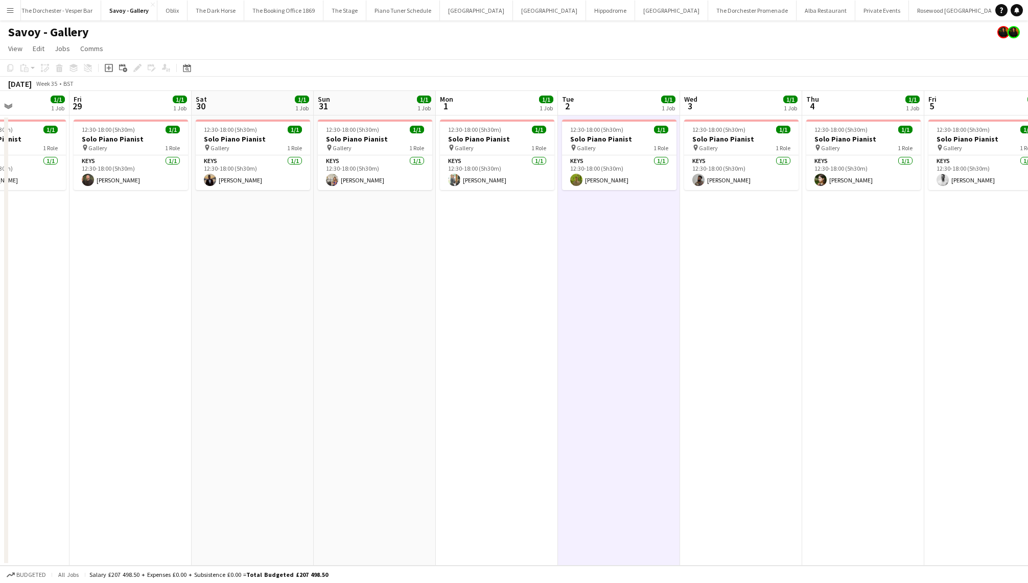
click at [748, 249] on app-date-cell "12:30-18:00 (5h30m) 1/1 Solo Piano Pianist pin Gallery 1 Role Keys [DATE] 12:30…" at bounding box center [741, 340] width 122 height 450
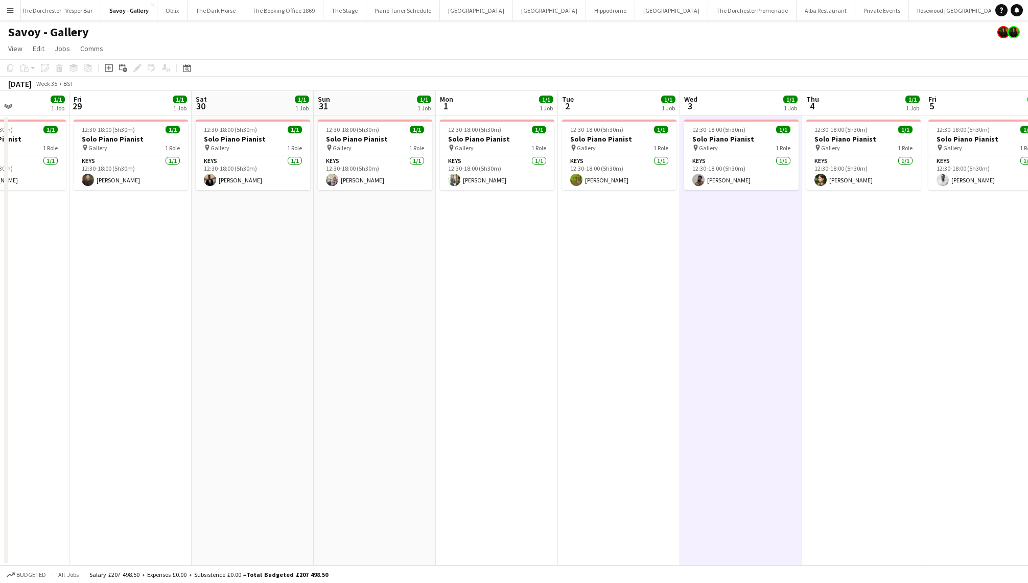
click at [825, 246] on app-date-cell "12:30-18:00 (5h30m) 1/1 Solo Piano Pianist pin Gallery 1 Role Keys [DATE] 12:30…" at bounding box center [863, 340] width 122 height 450
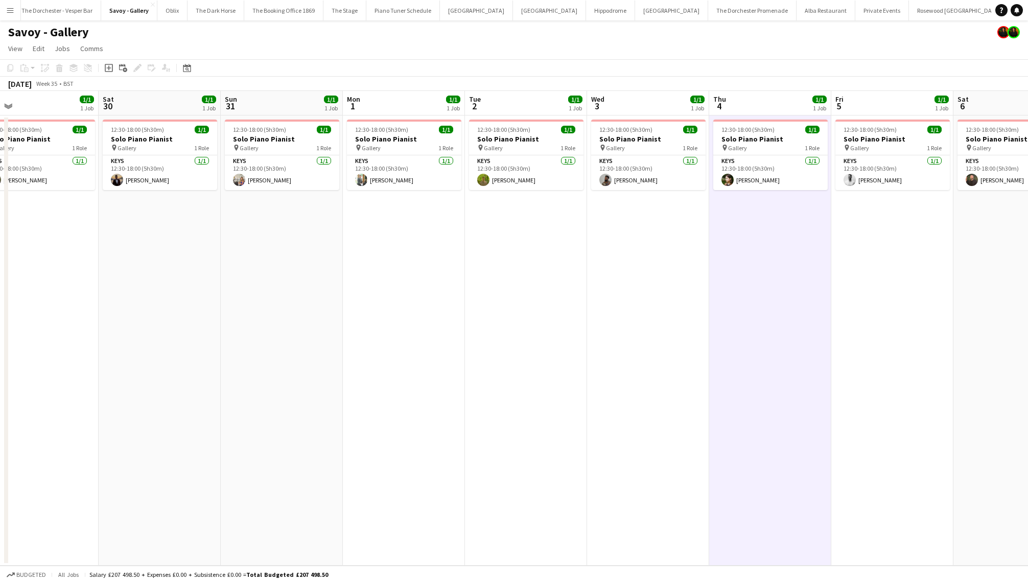
scroll to position [0, 264]
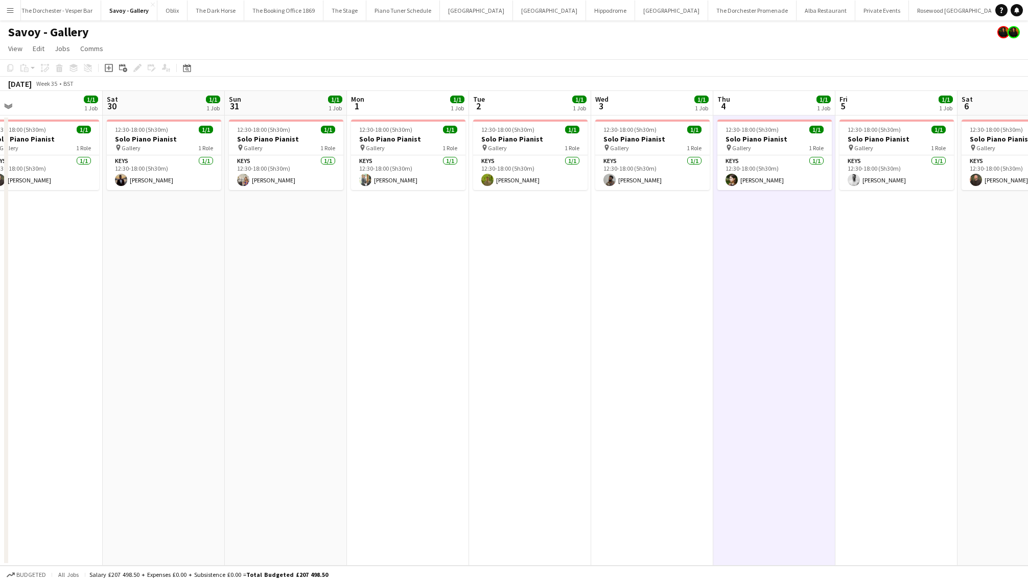
click at [307, 266] on app-date-cell "12:30-18:00 (5h30m) 1/1 Solo Piano Pianist pin Gallery 1 Role Keys [DATE] 12:30…" at bounding box center [286, 340] width 122 height 450
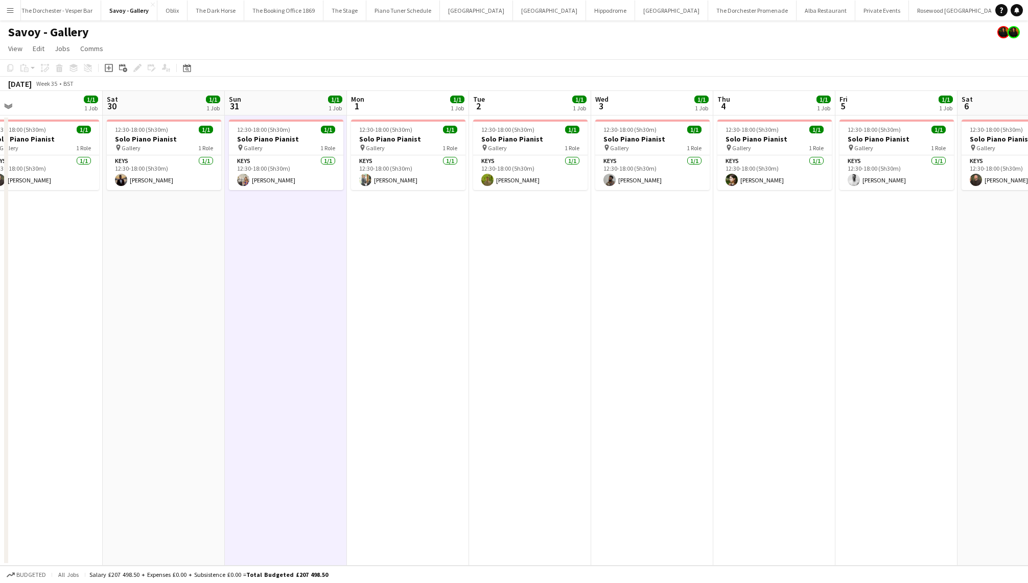
click at [400, 265] on app-date-cell "12:30-18:00 (5h30m) 1/1 Solo Piano Pianist pin Gallery 1 Role Keys [DATE] 12:30…" at bounding box center [408, 340] width 122 height 450
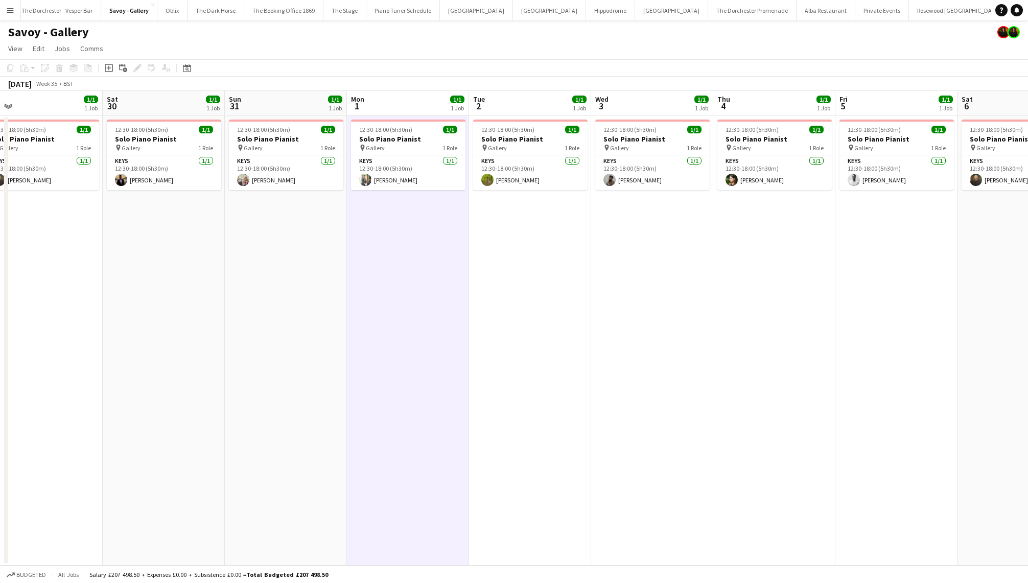
click at [173, 200] on app-date-cell "12:30-18:00 (5h30m) 1/1 Solo Piano Pianist pin Gallery 1 Role Keys [DATE] 12:30…" at bounding box center [164, 340] width 122 height 450
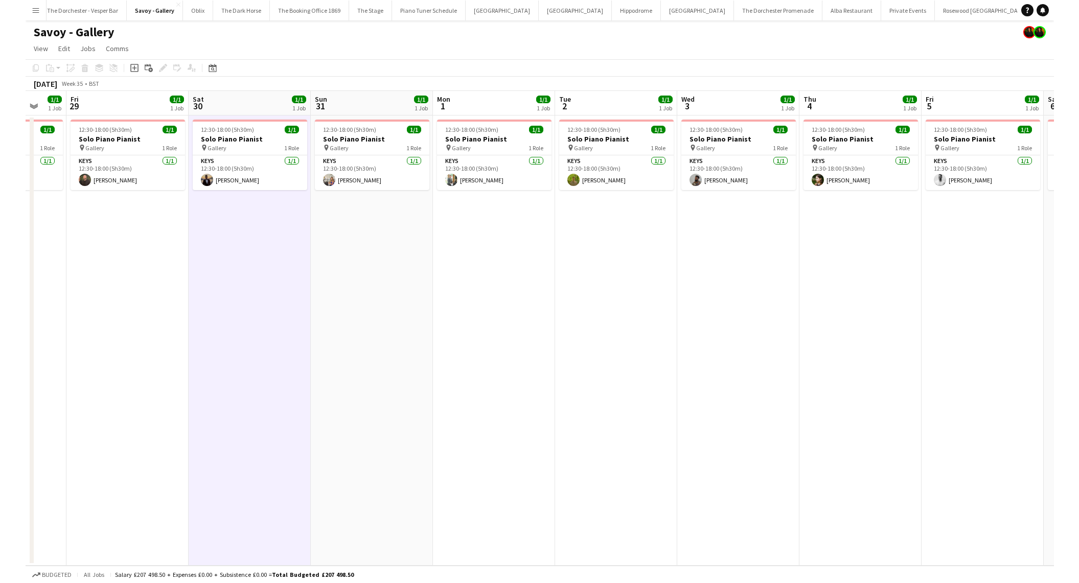
scroll to position [0, 325]
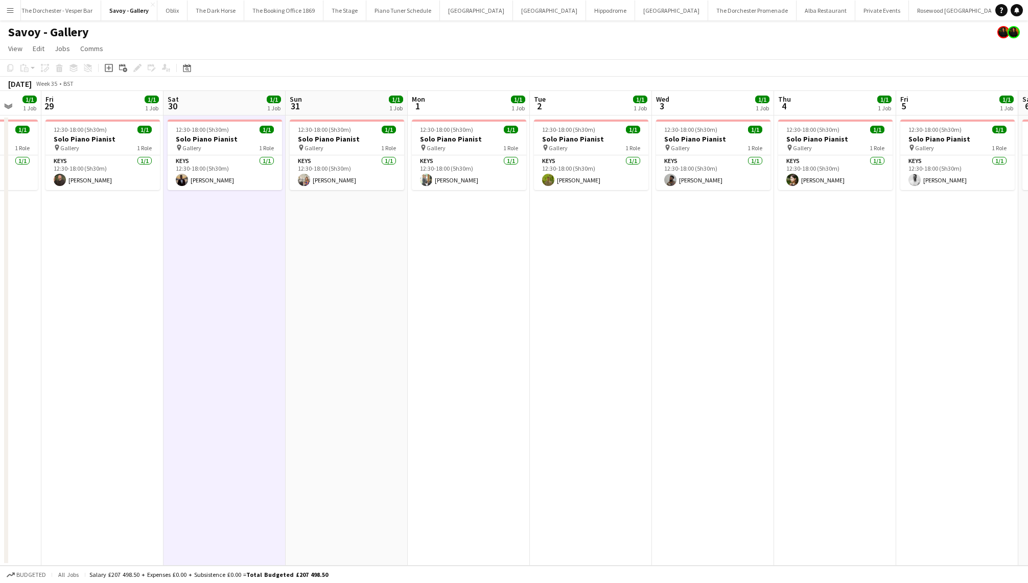
click at [132, 237] on app-date-cell "12:30-18:00 (5h30m) 1/1 Solo Piano Pianist pin Gallery 1 Role Keys [DATE] 12:30…" at bounding box center [102, 340] width 122 height 450
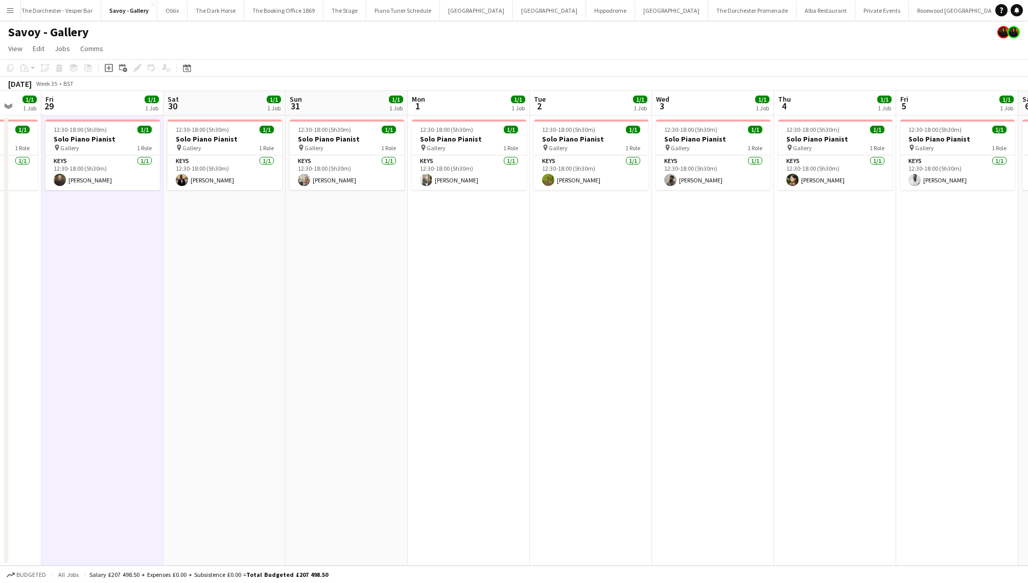
click at [213, 237] on app-date-cell "12:30-18:00 (5h30m) 1/1 Solo Piano Pianist pin Gallery 1 Role Keys [DATE] 12:30…" at bounding box center [225, 340] width 122 height 450
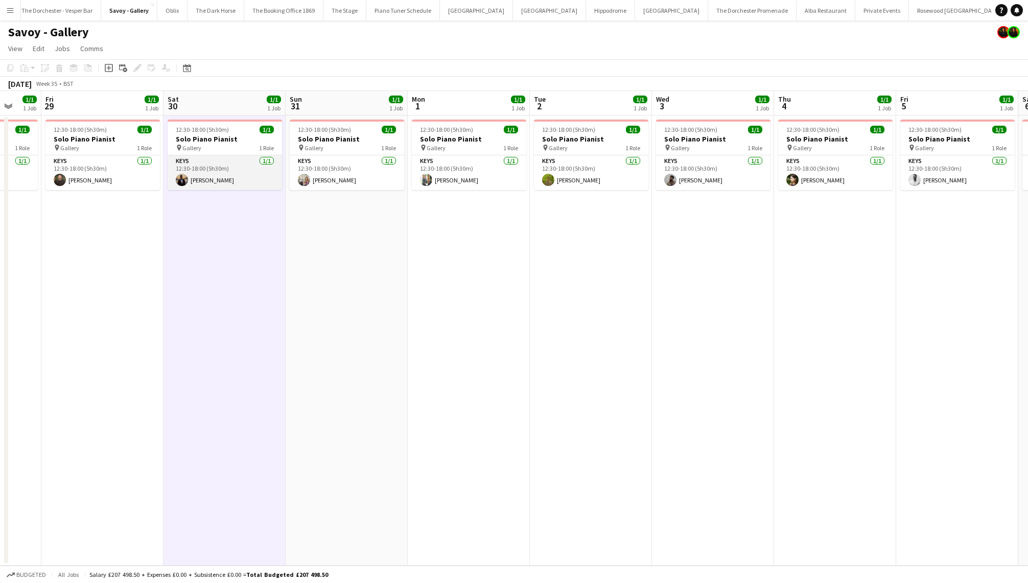
click at [177, 179] on app-user-avatar at bounding box center [182, 180] width 12 height 12
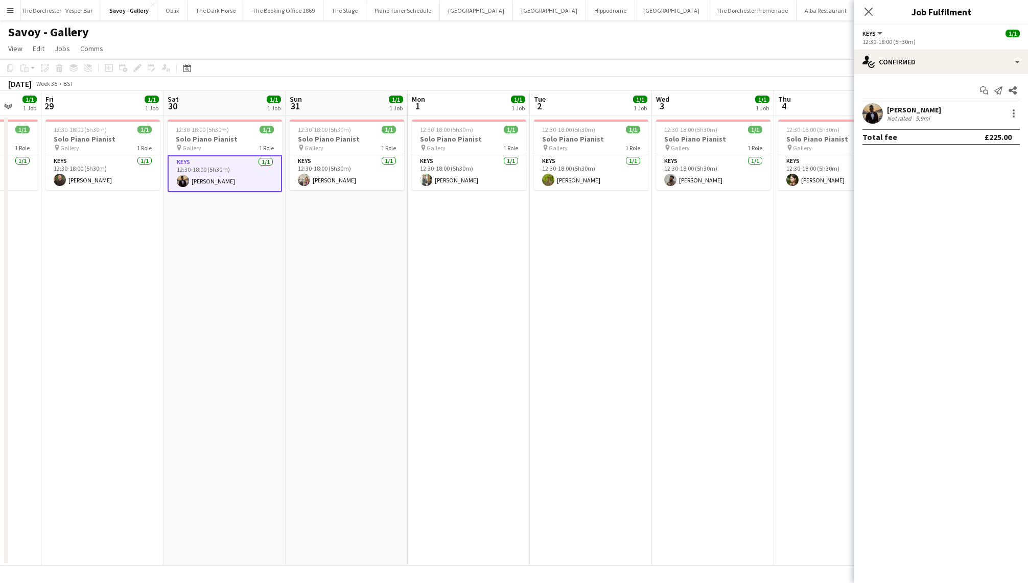
click at [863, 114] on app-user-avatar at bounding box center [873, 113] width 20 height 20
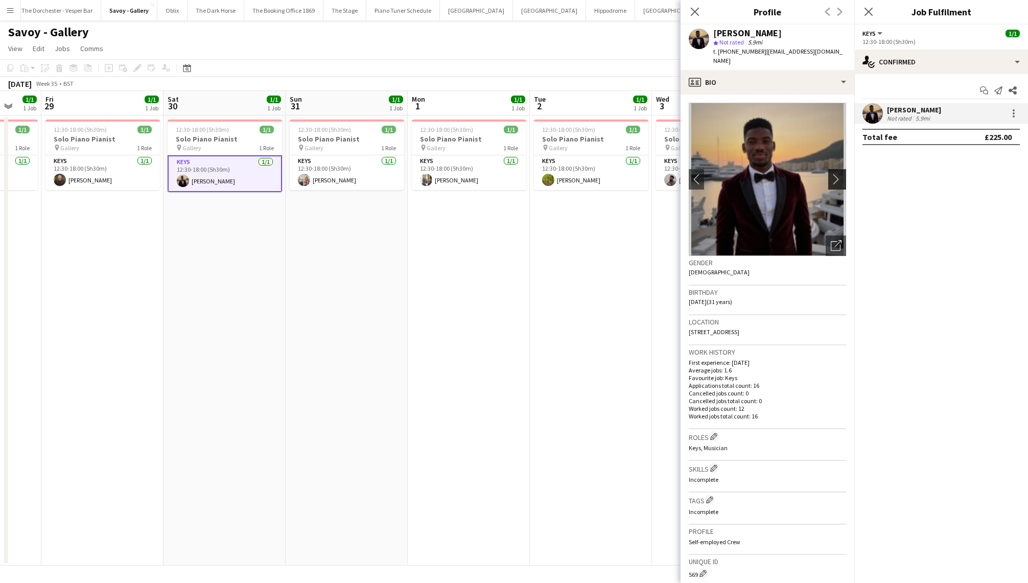
click at [843, 174] on app-icon "chevron-right" at bounding box center [839, 179] width 16 height 11
click at [839, 174] on app-icon "chevron-right" at bounding box center [839, 179] width 16 height 11
click at [597, 349] on app-date-cell "12:30-18:00 (5h30m) 1/1 Solo Piano Pianist pin Gallery 1 Role Keys [DATE] 12:30…" at bounding box center [591, 340] width 122 height 450
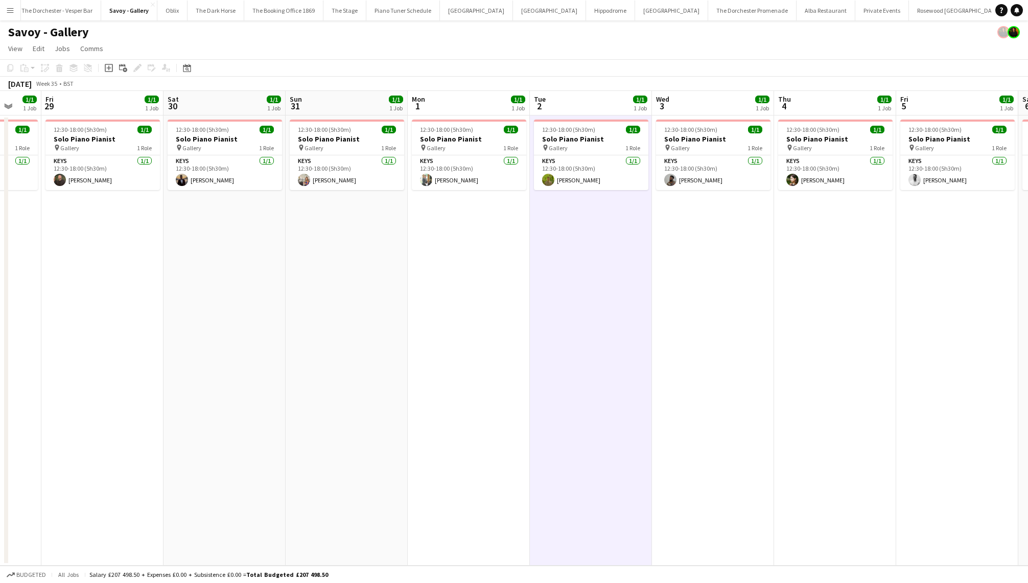
click at [240, 296] on app-date-cell "12:30-18:00 (5h30m) 1/1 Solo Piano Pianist pin Gallery 1 Role Keys [DATE] 12:30…" at bounding box center [225, 340] width 122 height 450
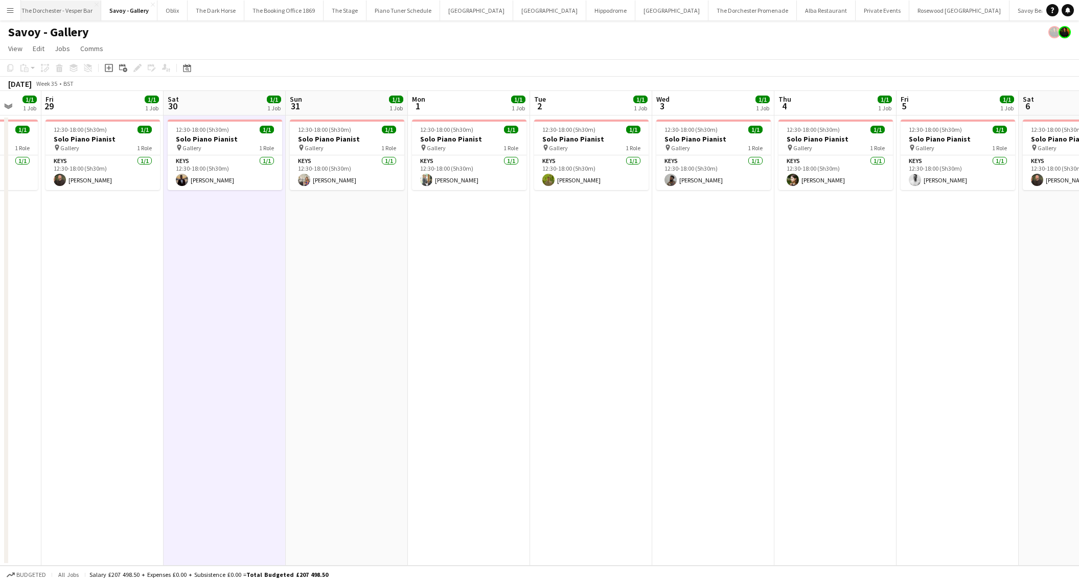
scroll to position [0, 0]
click at [709, 27] on div "Savoy - Gallery" at bounding box center [539, 29] width 1079 height 19
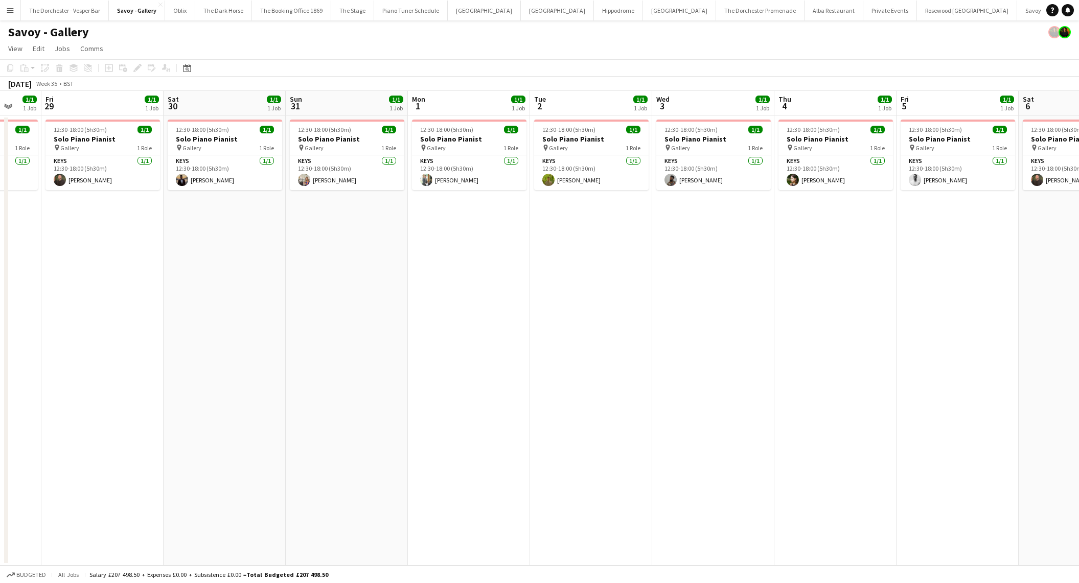
click at [5, 15] on button "Menu" at bounding box center [10, 10] width 20 height 20
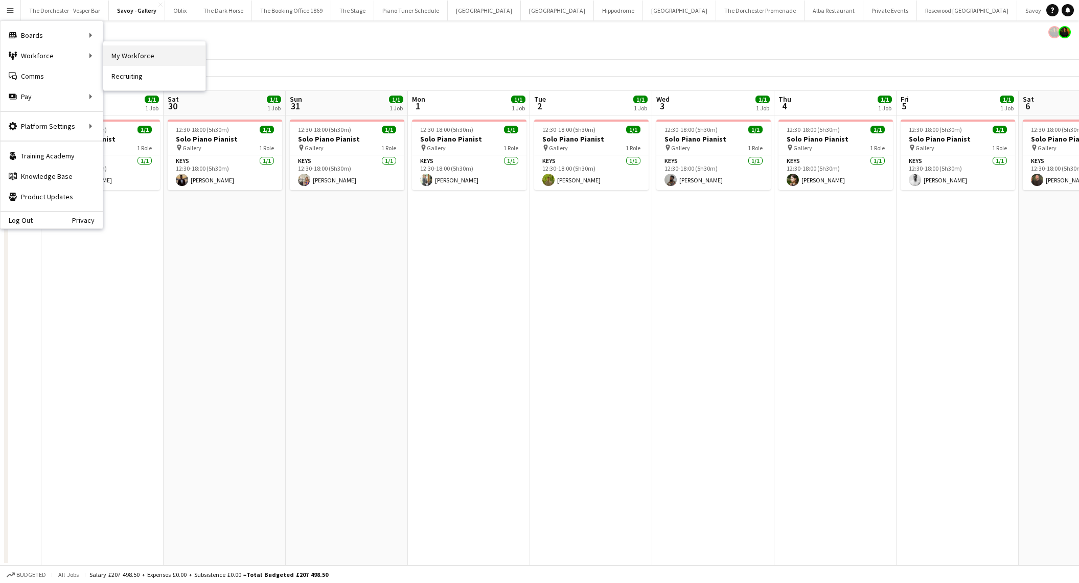
click at [122, 54] on link "My Workforce" at bounding box center [154, 55] width 102 height 20
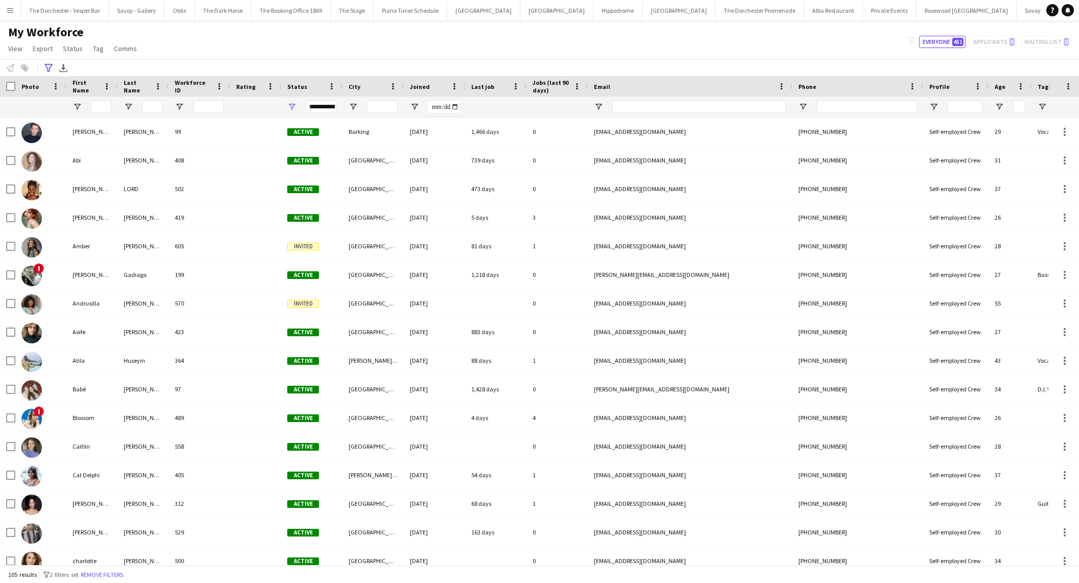
click at [884, 29] on div "My Workforce View Views Default view New view Update view Delete view Edit name…" at bounding box center [539, 42] width 1079 height 35
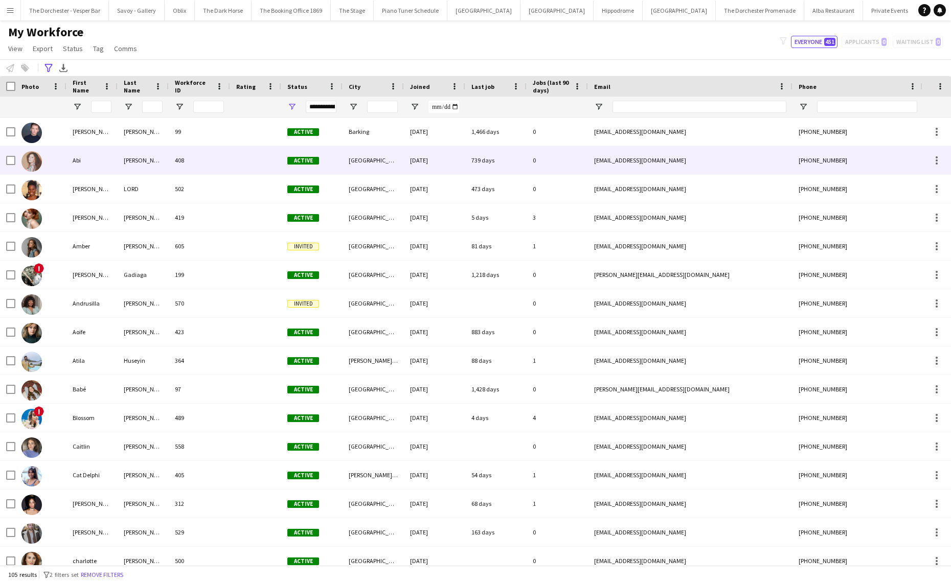
click at [37, 163] on img at bounding box center [31, 161] width 20 height 20
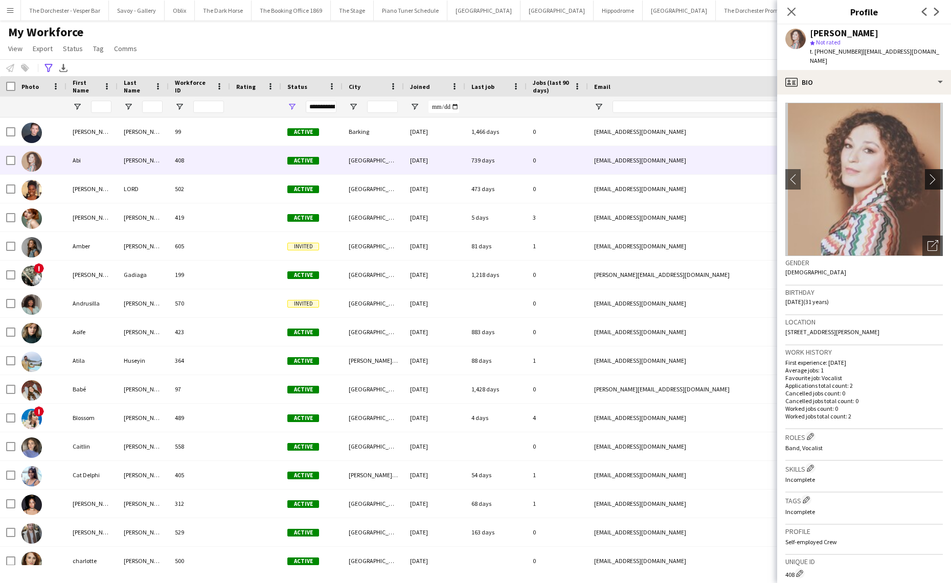
click at [940, 174] on app-icon "chevron-right" at bounding box center [935, 179] width 16 height 11
click at [933, 174] on app-icon "chevron-right" at bounding box center [935, 179] width 16 height 11
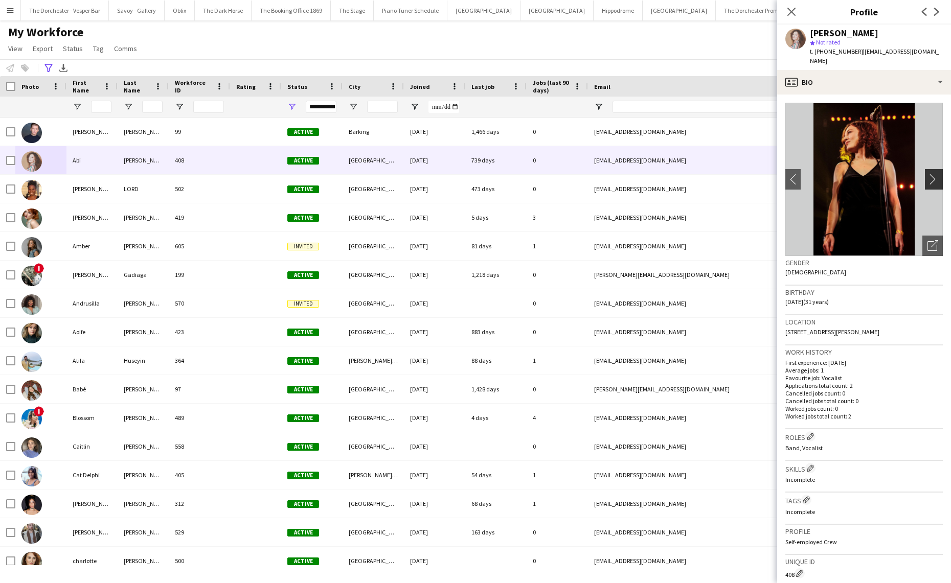
click at [933, 174] on app-icon "chevron-right" at bounding box center [935, 179] width 16 height 11
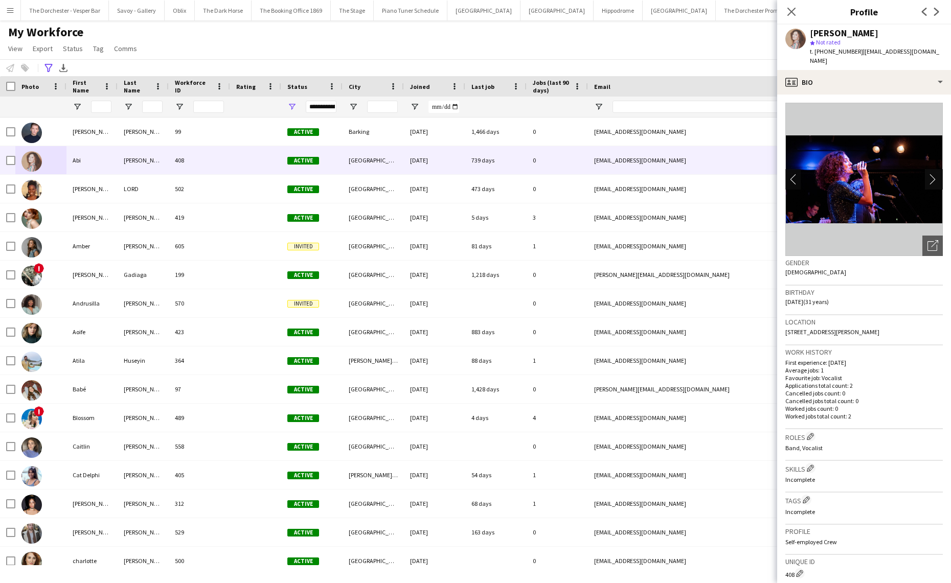
click at [933, 174] on app-icon "chevron-right" at bounding box center [935, 179] width 16 height 11
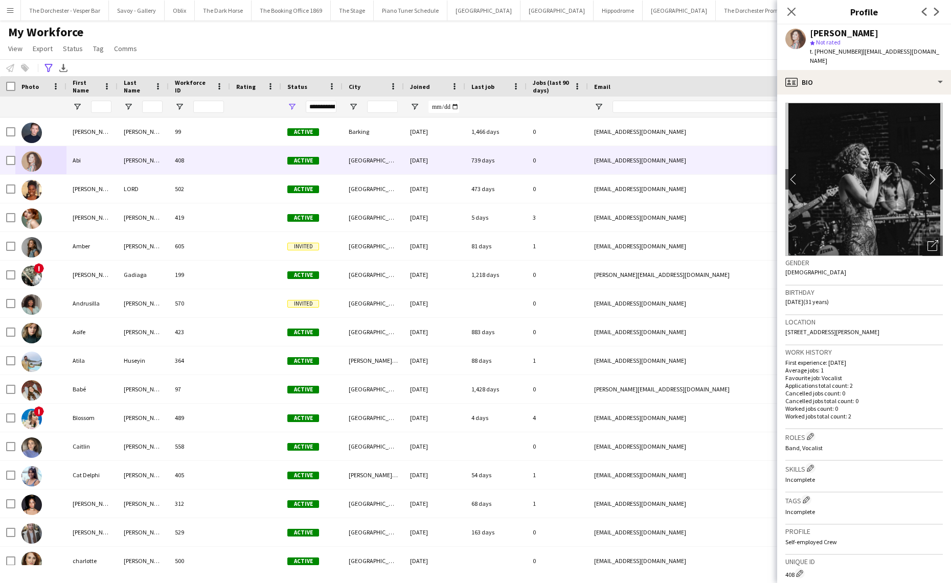
click at [933, 174] on app-icon "chevron-right" at bounding box center [935, 179] width 16 height 11
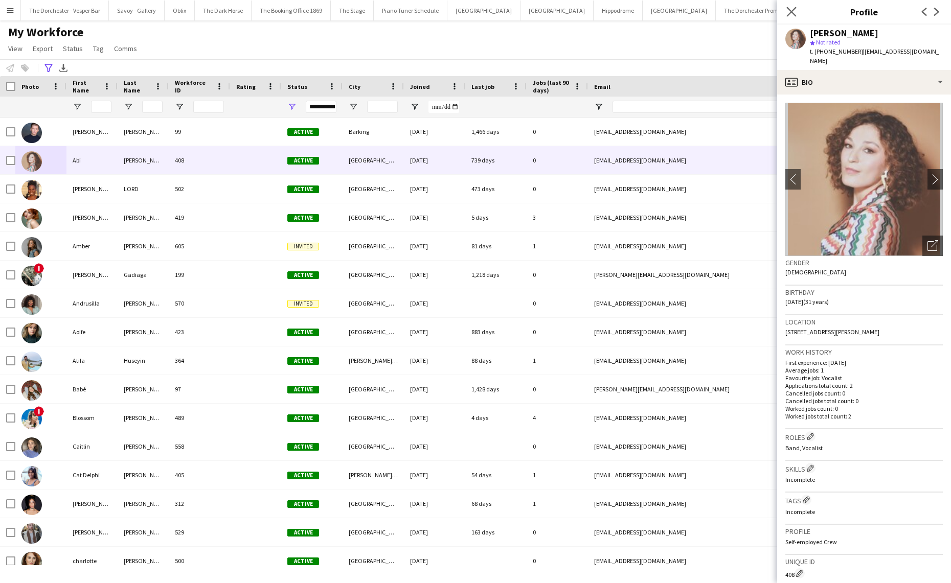
click at [784, 10] on app-icon "Close pop-in" at bounding box center [791, 12] width 15 height 15
